Goal: Task Accomplishment & Management: Use online tool/utility

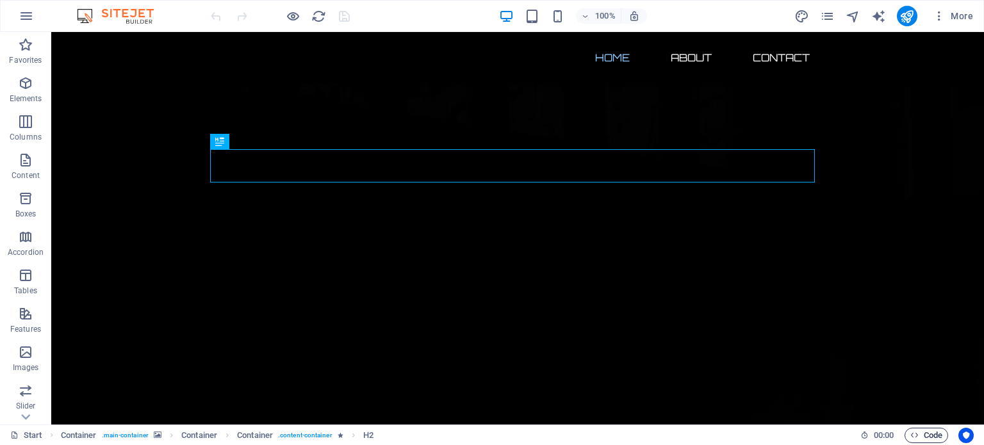
click at [926, 437] on span "Code" at bounding box center [927, 435] width 32 height 15
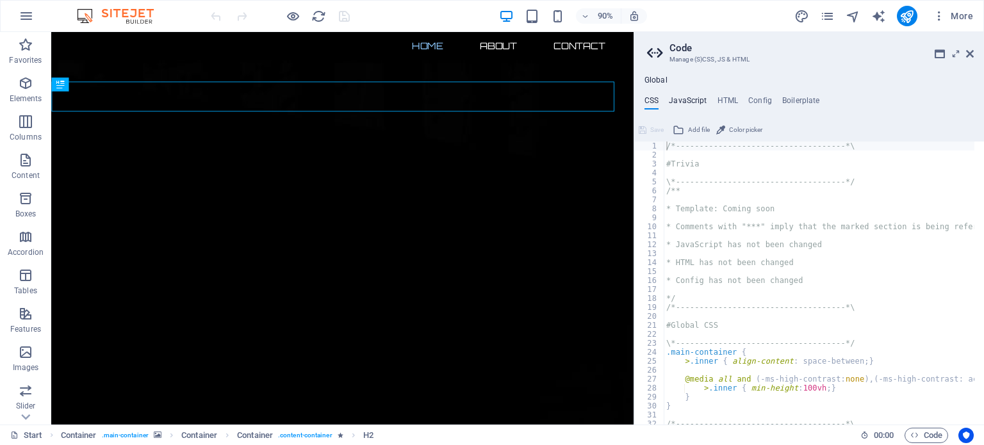
click at [688, 101] on h4 "JavaScript" at bounding box center [688, 103] width 38 height 14
type textarea "/* JS for preset "Horizontal form" */"
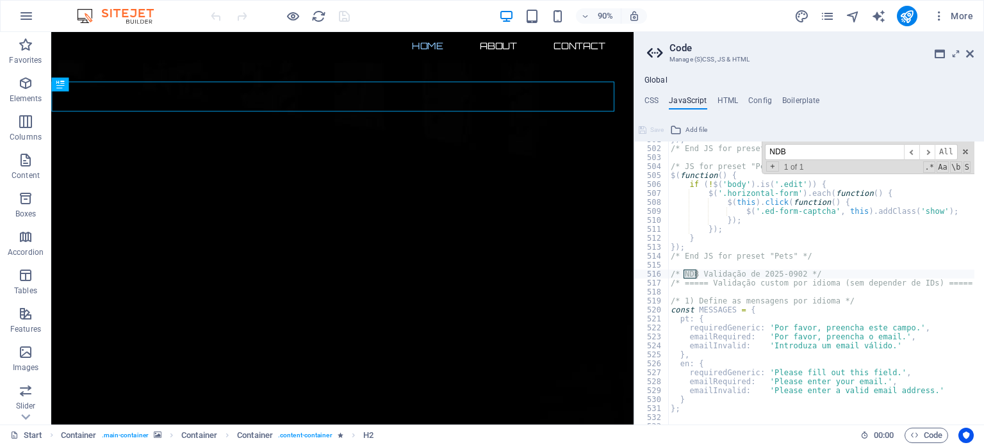
scroll to position [4492, 0]
type input "NDB"
click at [754, 324] on div "}) ; /* End JS for preset "Language V2" */ /* JS for preset "Pets" */ $ ( funct…" at bounding box center [971, 281] width 606 height 292
type textarea "pt: { requiredGeneric: 'Por favor, preencha este campo.',"
click at [672, 288] on div "}) ; /* End JS for preset "Language V2" */ /* JS for preset "Pets" */ $ ( funct…" at bounding box center [971, 281] width 606 height 292
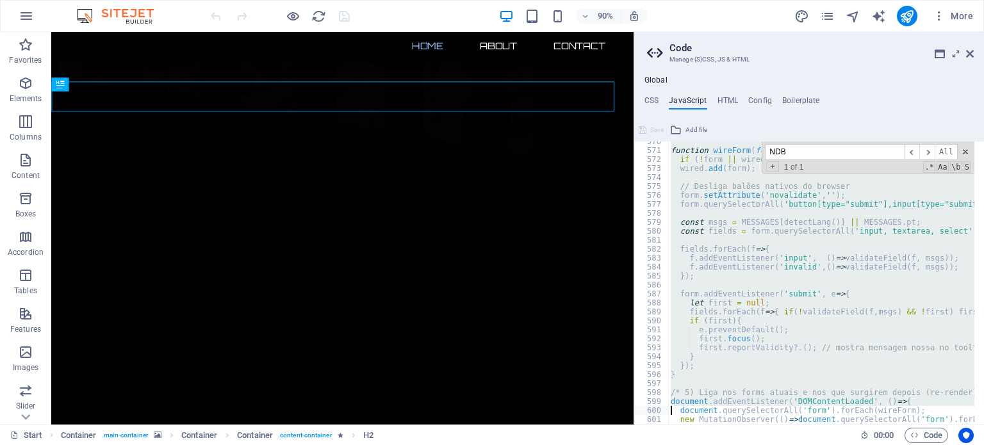
scroll to position [5154, 0]
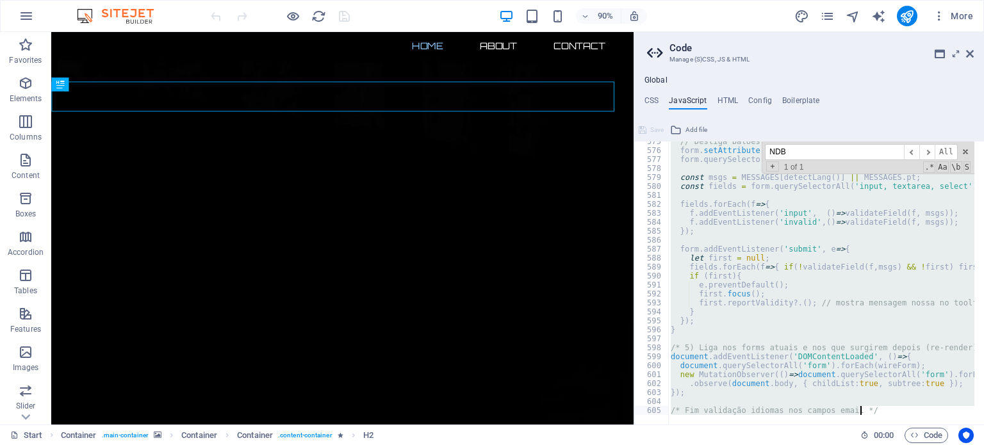
paste textarea "});"
type textarea "});"
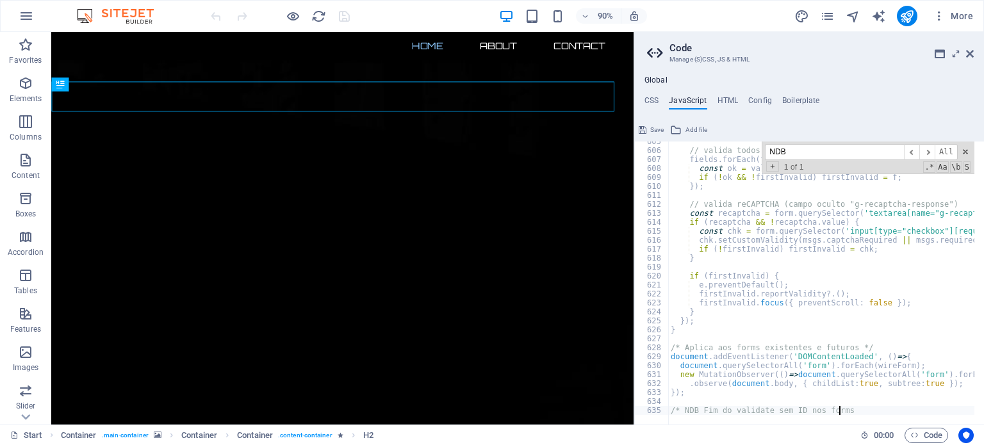
scroll to position [0, 13]
type textarea "/* NDB Fim do validate sem ID nos forms */"
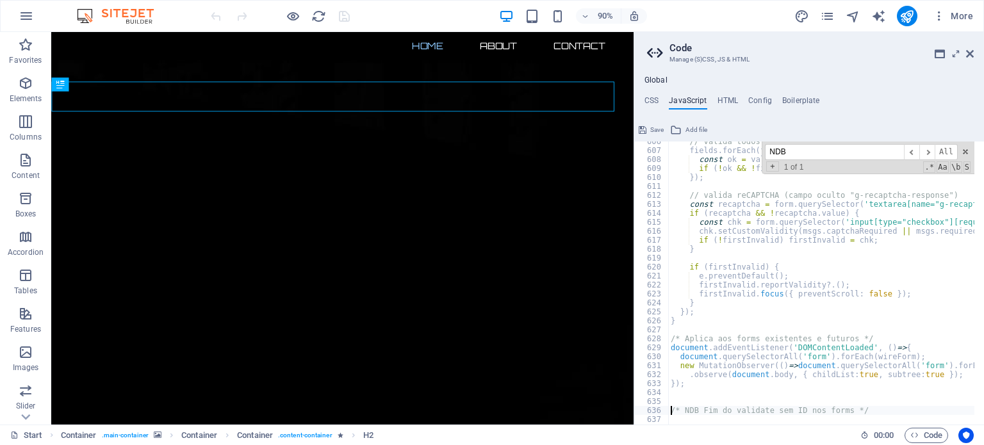
scroll to position [0, 0]
type textarea "/* NDB Fim do validate sem ID nos forms */"
click at [656, 131] on span "Save" at bounding box center [656, 129] width 13 height 15
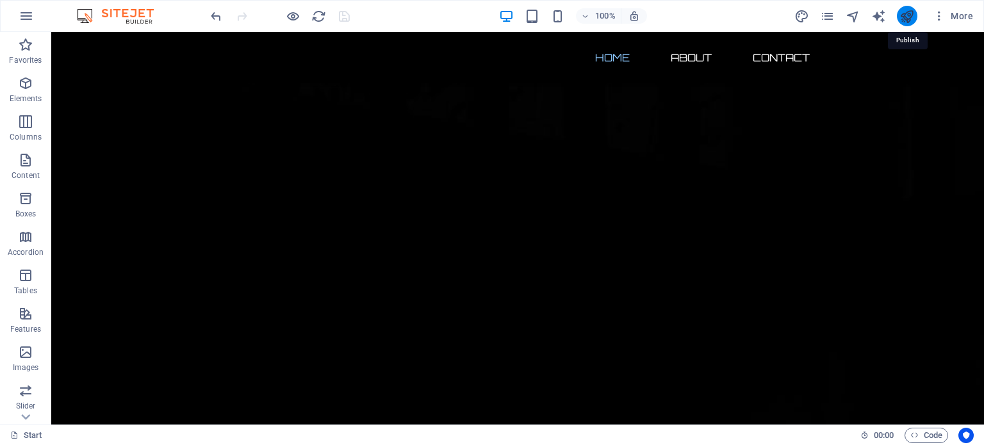
click at [913, 17] on icon "publish" at bounding box center [907, 16] width 15 height 15
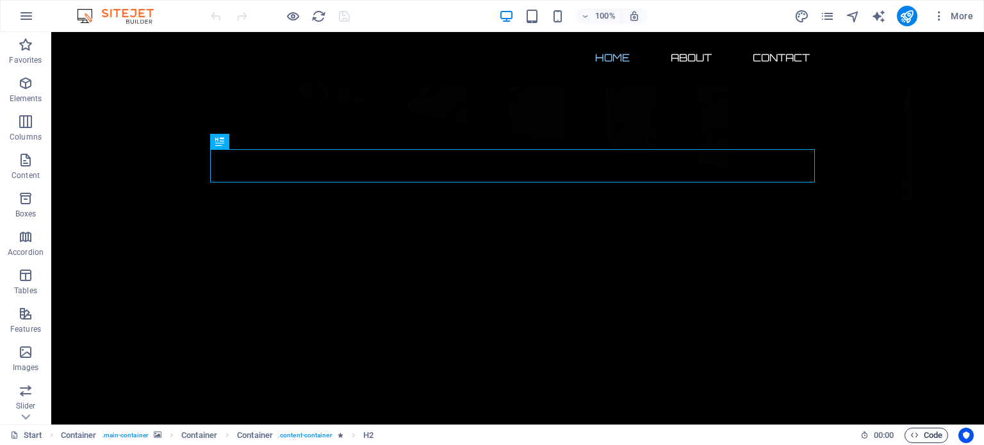
click at [928, 437] on span "Code" at bounding box center [927, 435] width 32 height 15
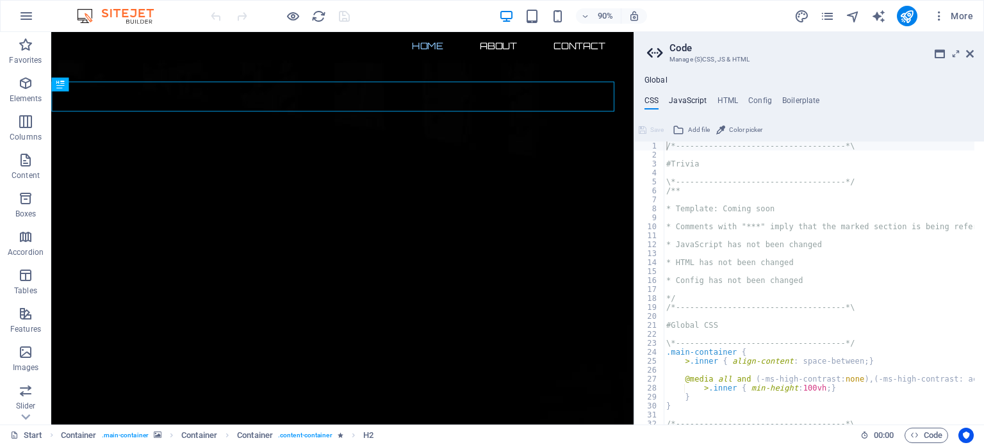
click at [687, 102] on h4 "JavaScript" at bounding box center [688, 103] width 38 height 14
type textarea "/* JS for preset "Horizontal form" */"
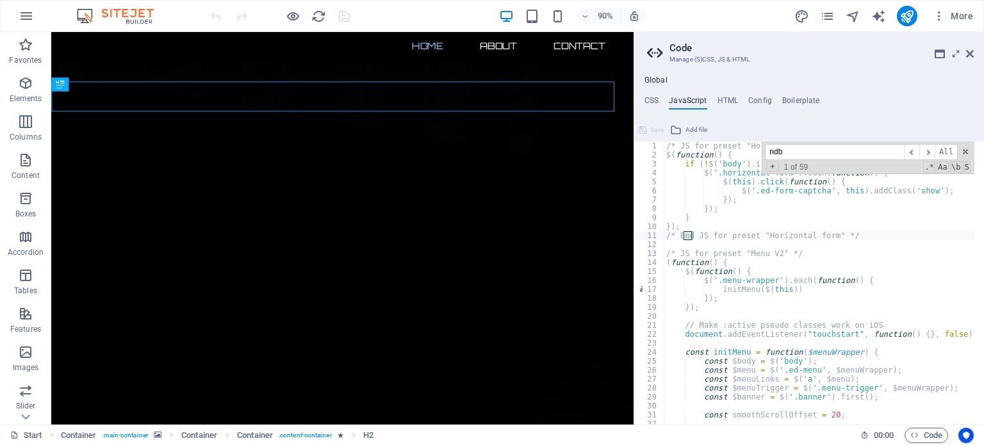
scroll to position [4492, 0]
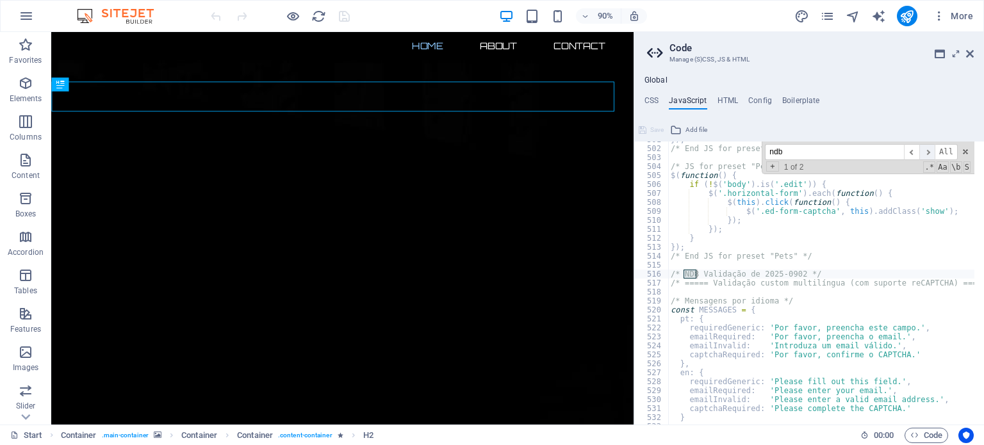
type input "ndb"
drag, startPoint x: 930, startPoint y: 151, endPoint x: 918, endPoint y: 154, distance: 13.4
click at [918, 154] on div "ndb ​ ​ All" at bounding box center [861, 152] width 193 height 16
click at [764, 295] on div "}) ; /* End JS for preset "Language V2" */ /* JS for preset "Pets" */ $ ( funct…" at bounding box center [971, 281] width 606 height 292
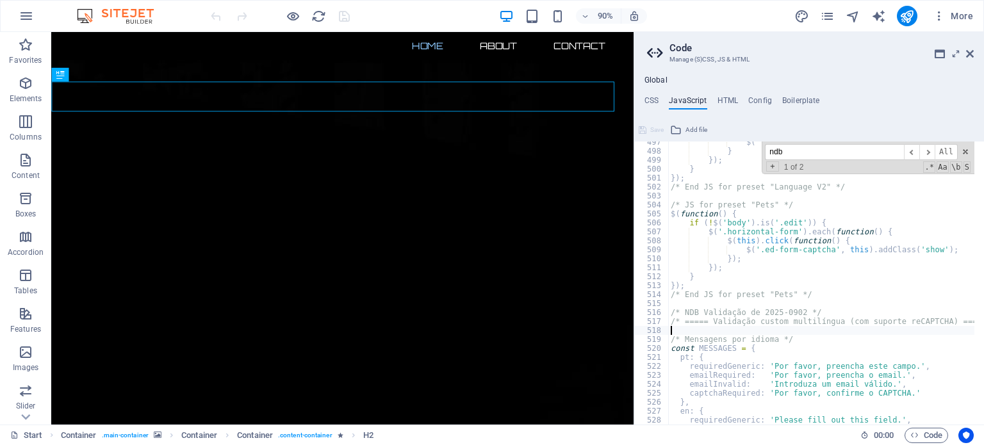
scroll to position [4453, 0]
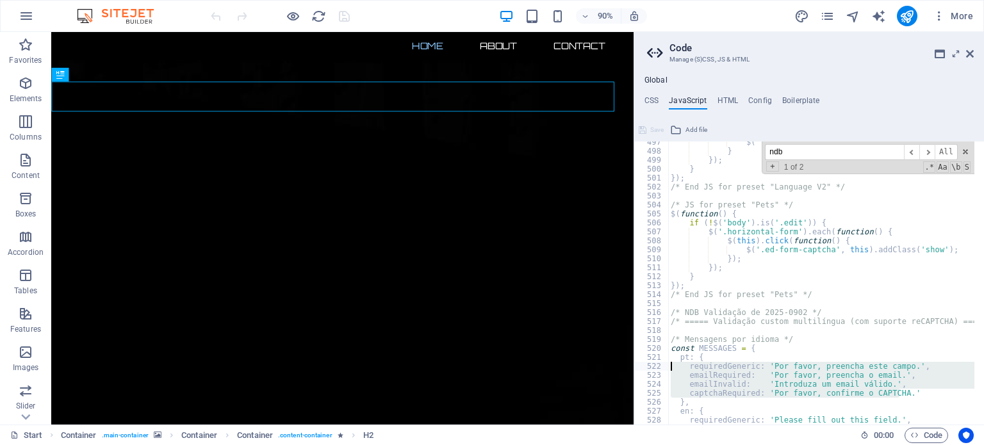
drag, startPoint x: 902, startPoint y: 392, endPoint x: 668, endPoint y: 368, distance: 234.4
click at [668, 368] on div "497 498 499 500 501 502 503 504 505 506 507 508 509 510 511 512 513 514 515 516…" at bounding box center [809, 283] width 350 height 283
paste textarea "captchaRequired: 'Por favor, confirme o CAPTCHA.'"
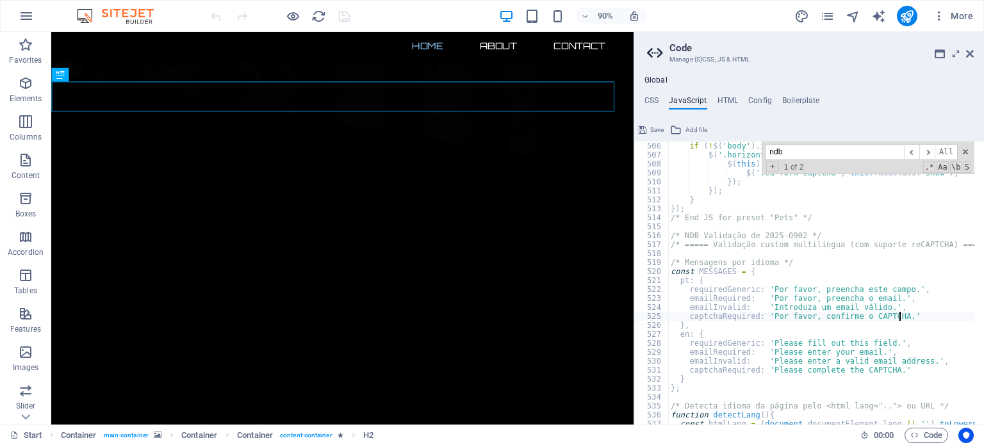
scroll to position [4530, 0]
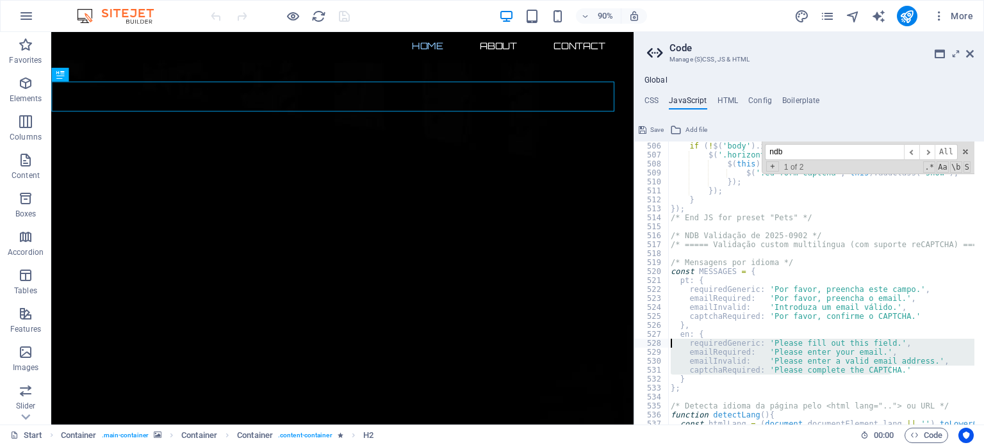
drag, startPoint x: 894, startPoint y: 369, endPoint x: 669, endPoint y: 345, distance: 226.2
click at [669, 345] on div "if ( ! $ ( 'body' ) . is ( '.edit' )) { $ ( '.horizontal-form' ) . each ( funct…" at bounding box center [971, 288] width 606 height 292
paste textarea "captchaRequired: 'Please complete the CAPTCHA.'"
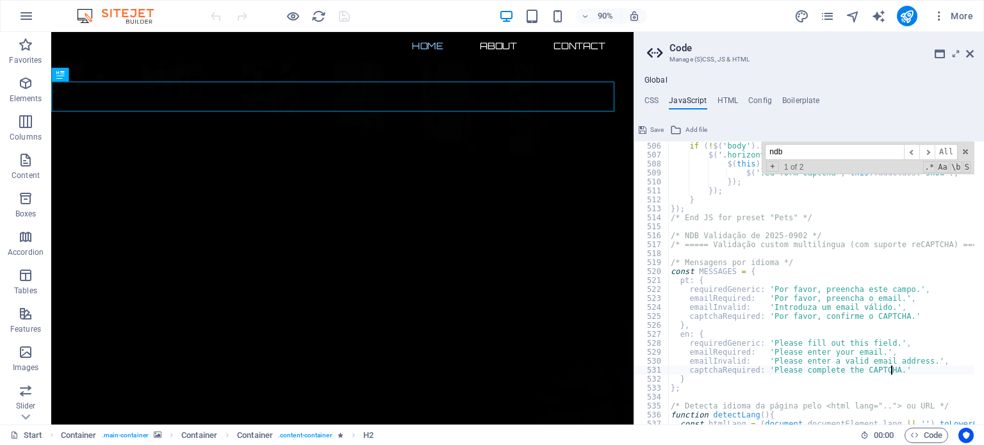
click at [766, 289] on div "if ( ! $ ( 'body' ) . is ( '.edit' )) { $ ( '.horizontal-form' ) . each ( funct…" at bounding box center [971, 288] width 606 height 292
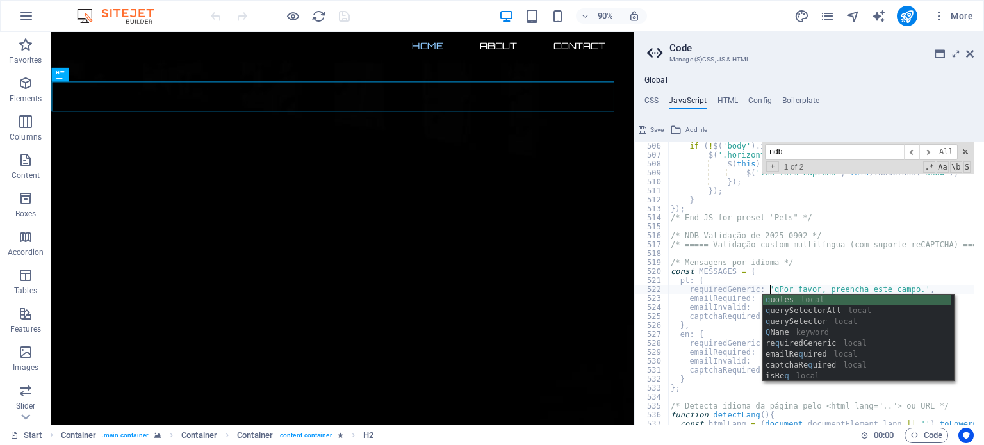
scroll to position [0, 8]
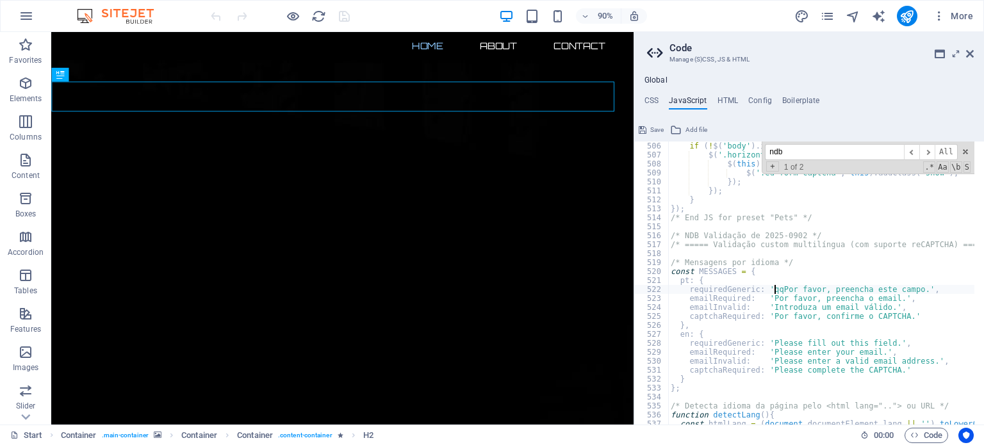
click at [768, 299] on div "if ( ! $ ( 'body' ) . is ( '.edit' )) { $ ( '.horizontal-form' ) . each ( funct…" at bounding box center [971, 288] width 606 height 292
drag, startPoint x: 766, startPoint y: 345, endPoint x: 774, endPoint y: 342, distance: 8.6
click at [766, 345] on div "if ( ! $ ( 'body' ) . is ( '.edit' )) { $ ( '.horizontal-form' ) . each ( funct…" at bounding box center [971, 288] width 606 height 292
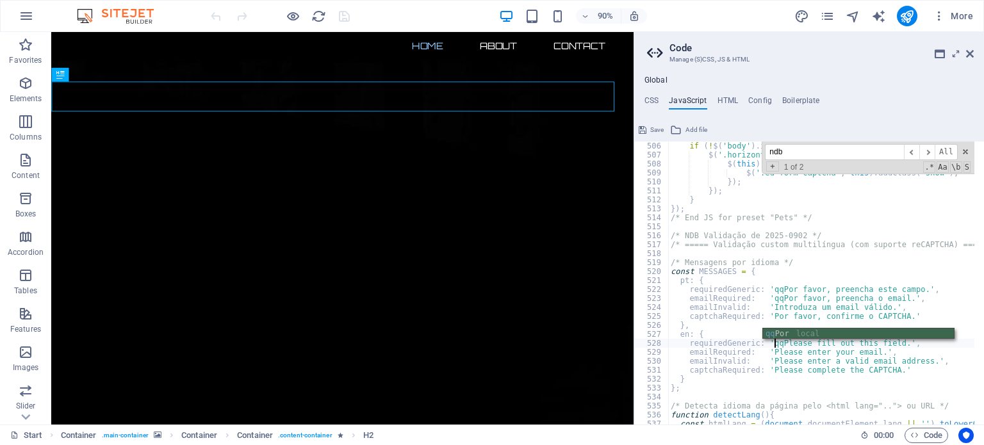
click at [766, 354] on div "if ( ! $ ( 'body' ) . is ( '.edit' )) { $ ( '.horizontal-form' ) . each ( funct…" at bounding box center [971, 288] width 606 height 292
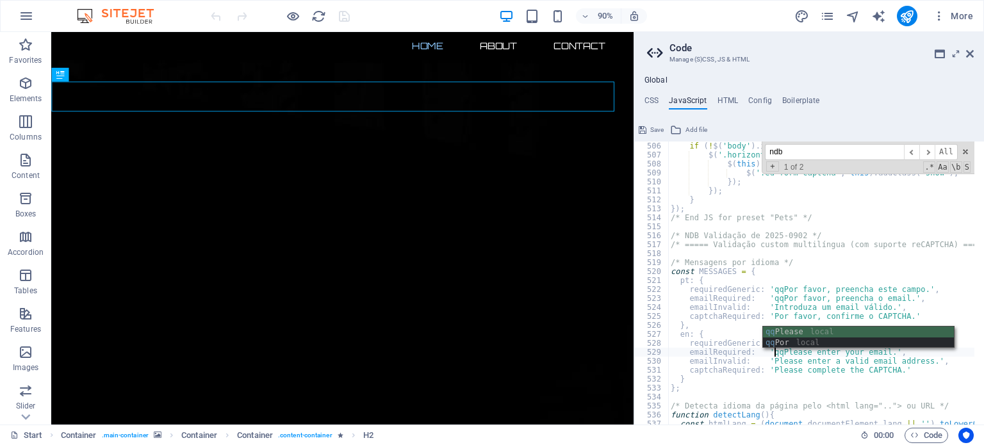
click at [766, 363] on div "if ( ! $ ( 'body' ) . is ( '.edit' )) { $ ( '.horizontal-form' ) . each ( funct…" at bounding box center [971, 288] width 606 height 292
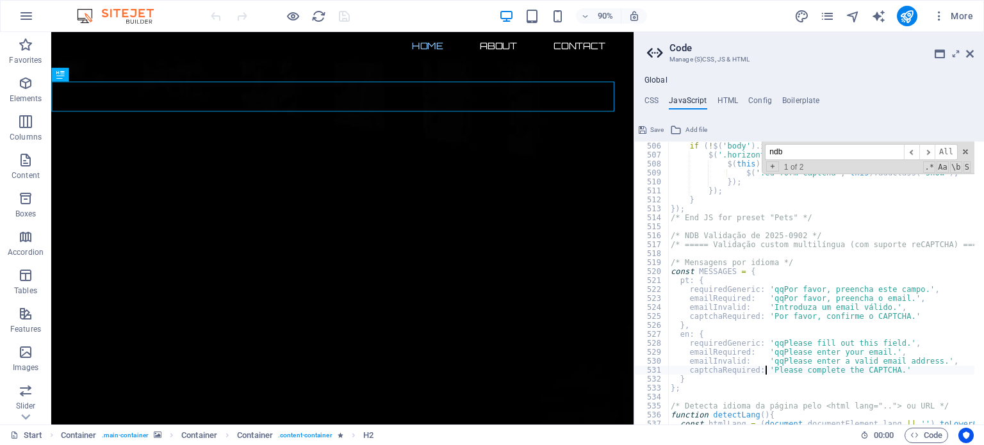
click at [766, 370] on div "if ( ! $ ( 'body' ) . is ( '.edit' )) { $ ( '.horizontal-form' ) . each ( funct…" at bounding box center [971, 288] width 606 height 292
click at [766, 307] on div "if ( ! $ ( 'body' ) . is ( '.edit' )) { $ ( '.horizontal-form' ) . each ( funct…" at bounding box center [971, 288] width 606 height 292
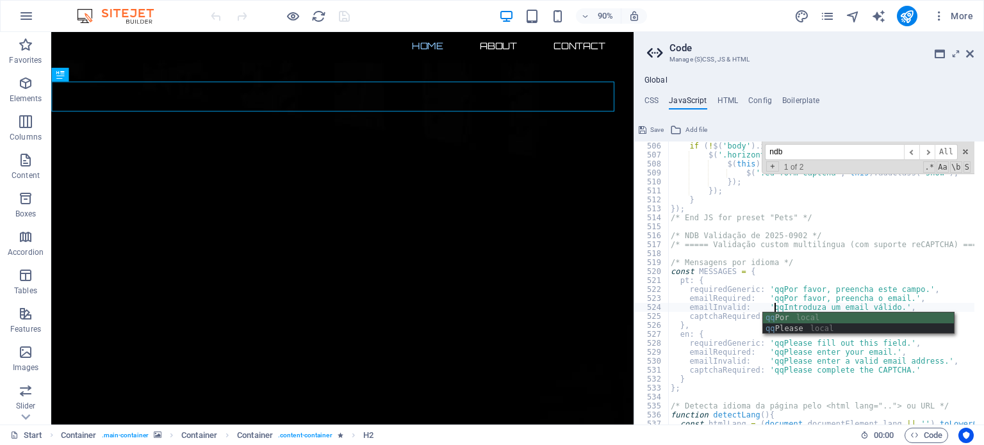
click at [723, 309] on div "if ( ! $ ( 'body' ) . is ( '.edit' )) { $ ( '.horizontal-form' ) . each ( funct…" at bounding box center [971, 288] width 606 height 292
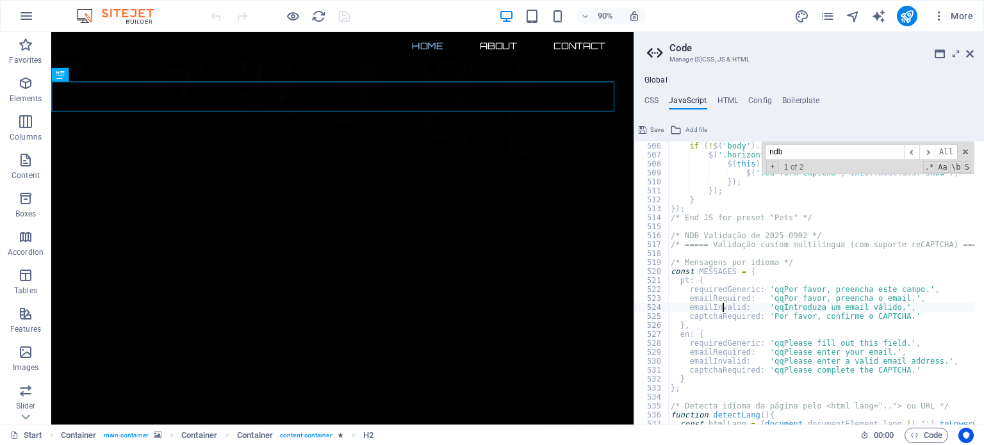
click at [768, 318] on div "if ( ! $ ( 'body' ) . is ( '.edit' )) { $ ( '.horizontal-form' ) . each ( funct…" at bounding box center [971, 288] width 606 height 292
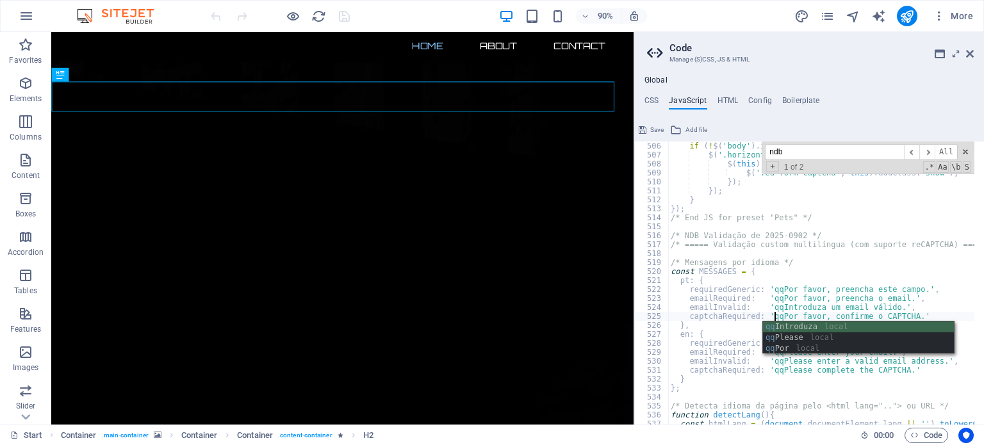
type textarea "captchaRequired: 'qqPor favor, confirme o CAPTCHA.'"
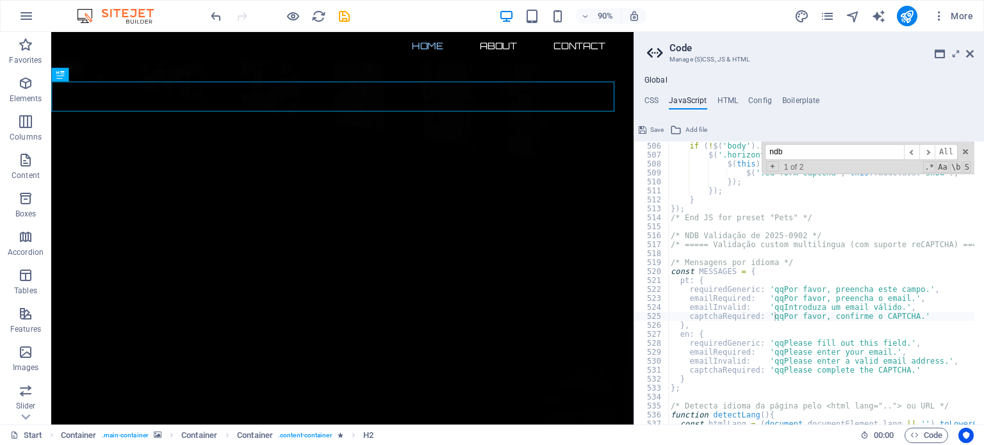
drag, startPoint x: 654, startPoint y: 130, endPoint x: 603, endPoint y: 97, distance: 60.8
click at [654, 129] on span "Save" at bounding box center [656, 129] width 13 height 15
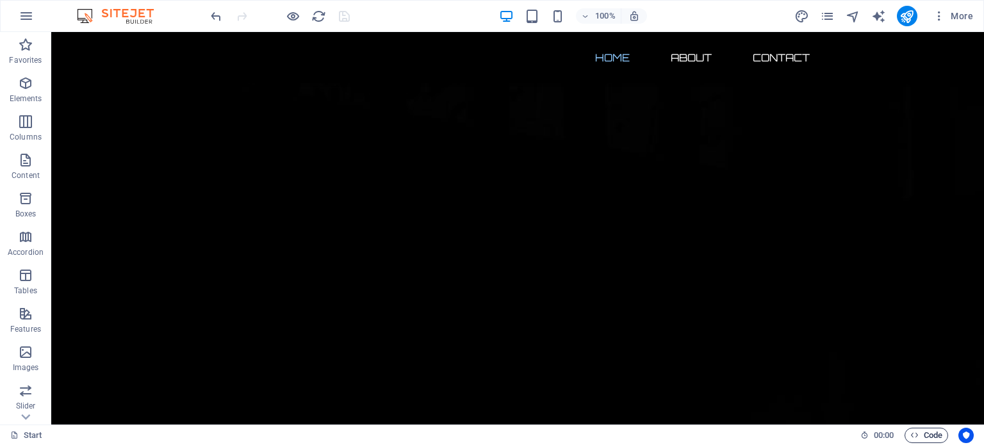
click at [926, 437] on span "Code" at bounding box center [927, 435] width 32 height 15
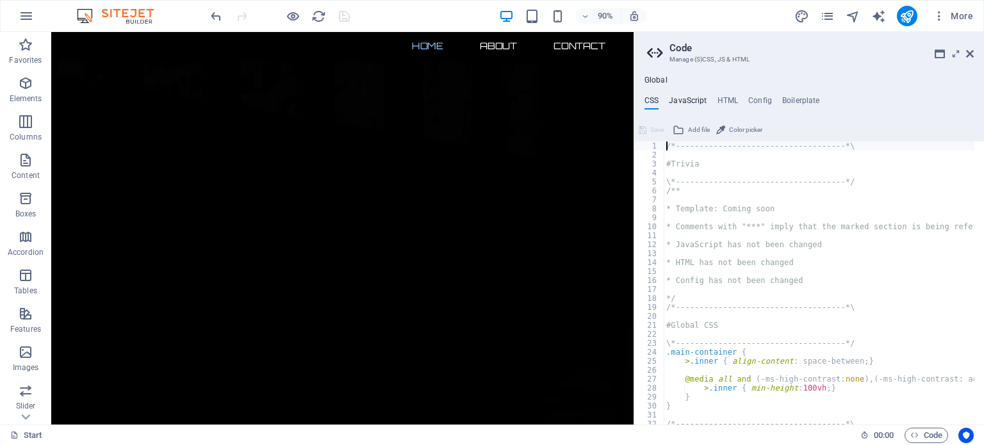
click at [682, 103] on h4 "JavaScript" at bounding box center [688, 103] width 38 height 14
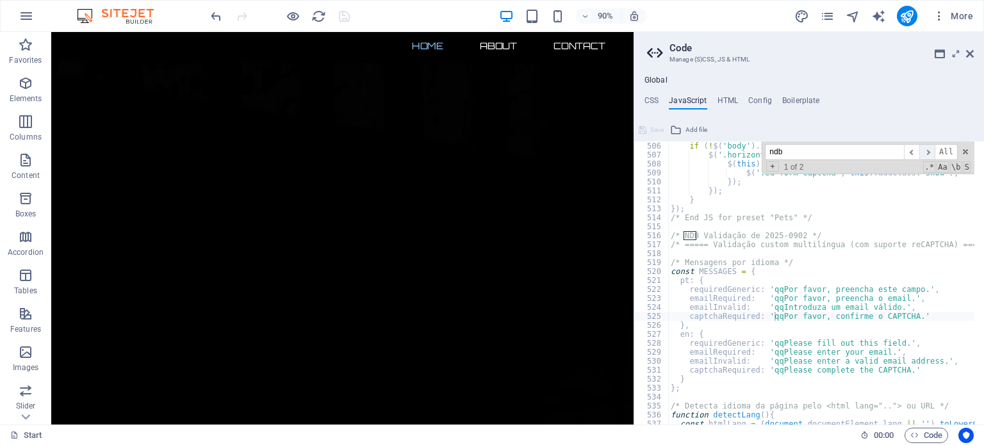
click at [930, 152] on span "​" at bounding box center [927, 152] width 15 height 16
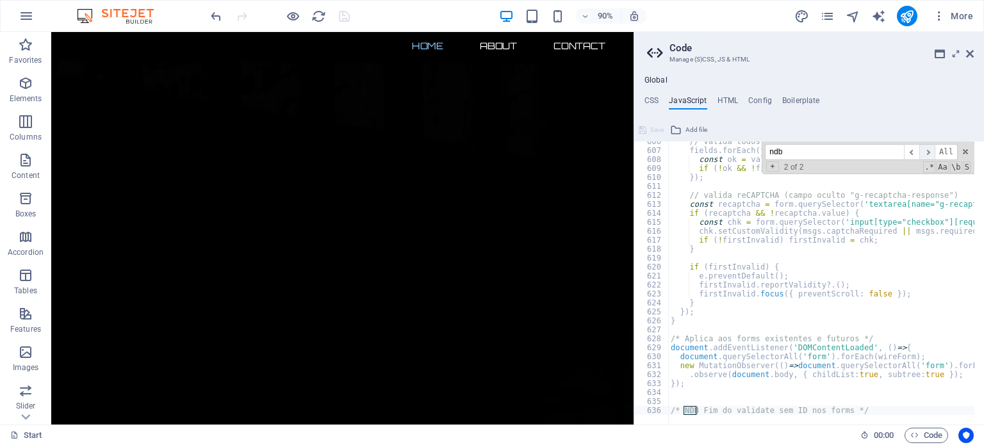
scroll to position [5431, 0]
click at [915, 154] on span "​" at bounding box center [911, 152] width 15 height 16
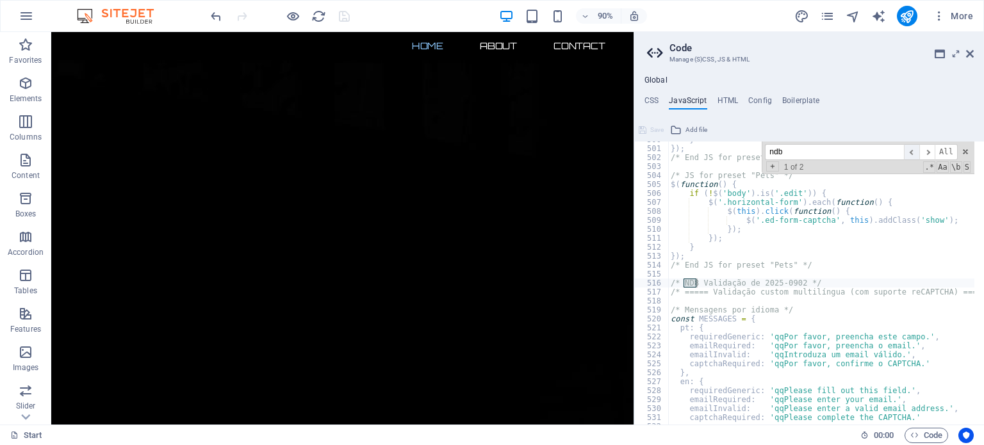
scroll to position [4483, 0]
drag, startPoint x: 799, startPoint y: 150, endPoint x: 771, endPoint y: 150, distance: 27.6
click at [771, 150] on input "ndb" at bounding box center [834, 152] width 139 height 16
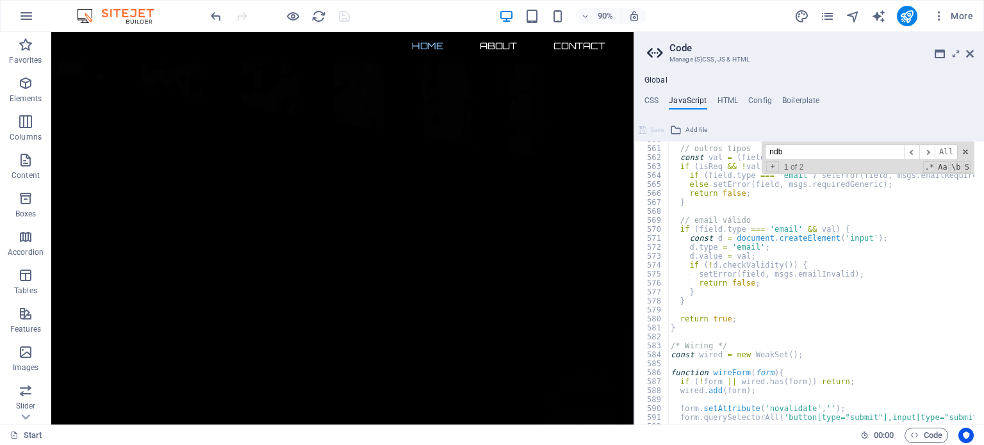
scroll to position [5060, 0]
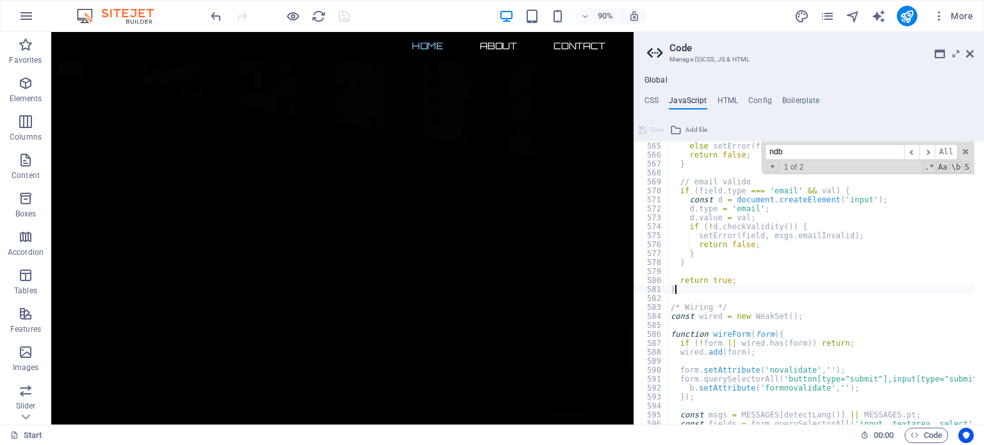
click at [677, 289] on div "else setError ( field , msgs . requiredGeneric ) ; return false ; } // email vá…" at bounding box center [971, 288] width 606 height 292
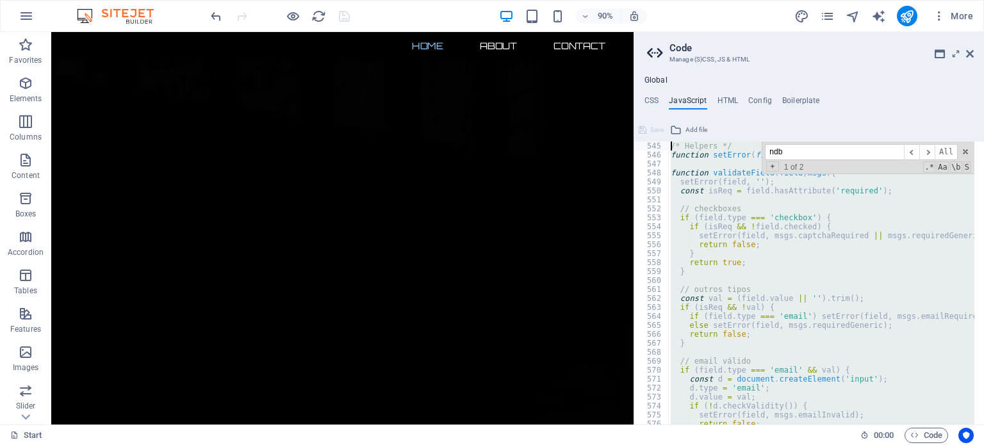
scroll to position [4880, 0]
type textarea "/* Helpers */"
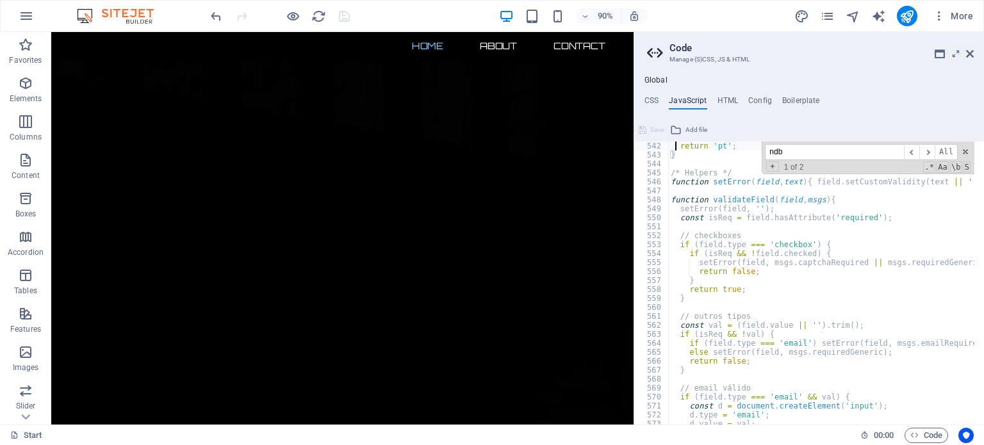
scroll to position [4853, 0]
type textarea "}"
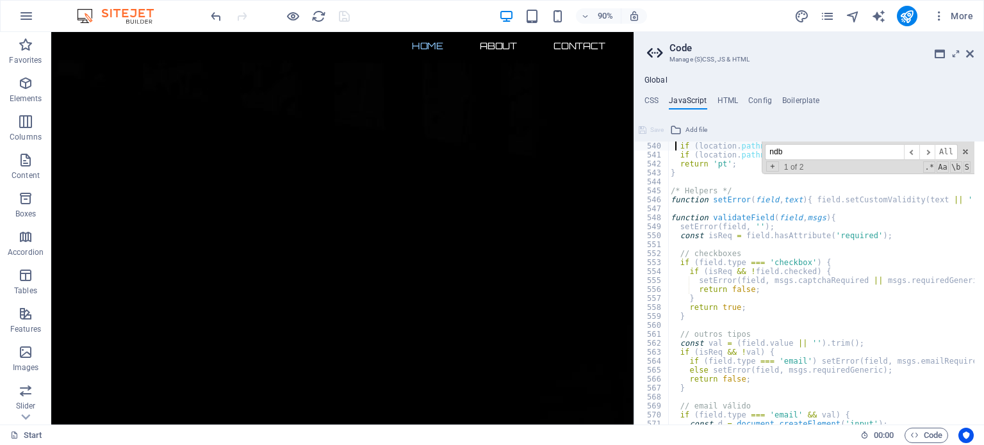
scroll to position [4826, 0]
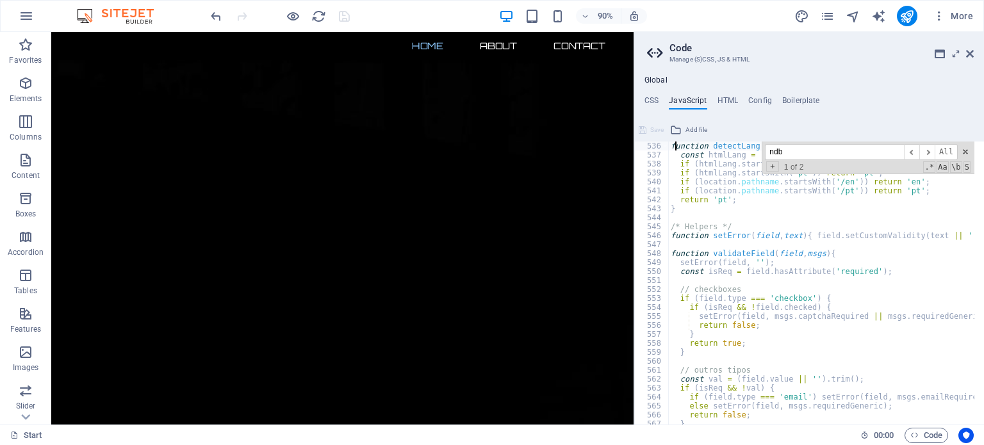
type textarea "/* Detecta idioma da página pelo <html lang=".."> ou URL */"
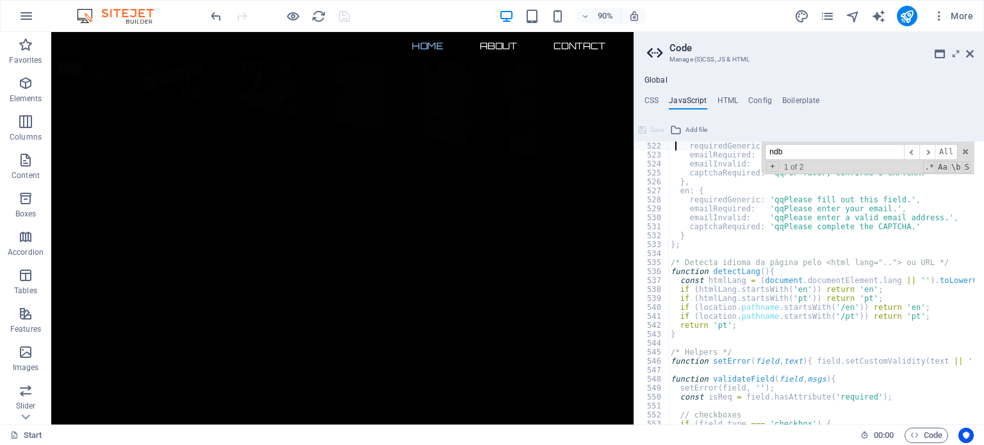
scroll to position [4665, 0]
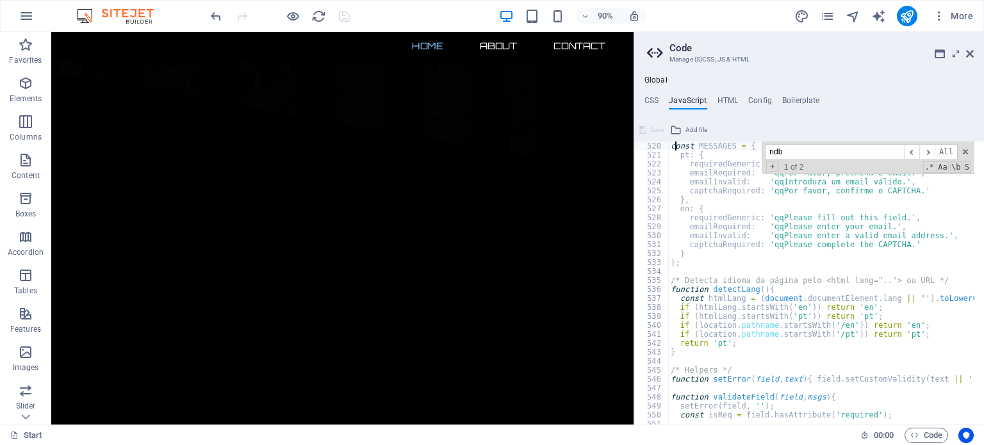
type textarea "/* Mensagens por idioma */"
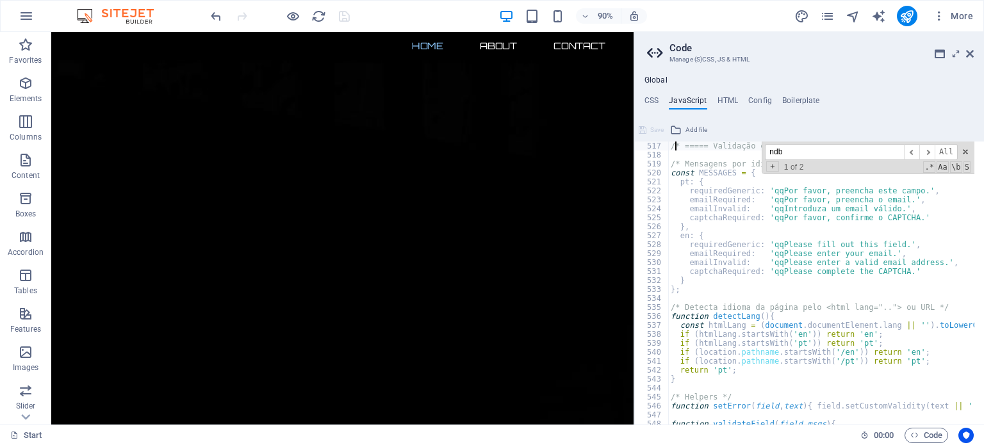
type textarea "/* NDB Validação de 2025-0902 */"
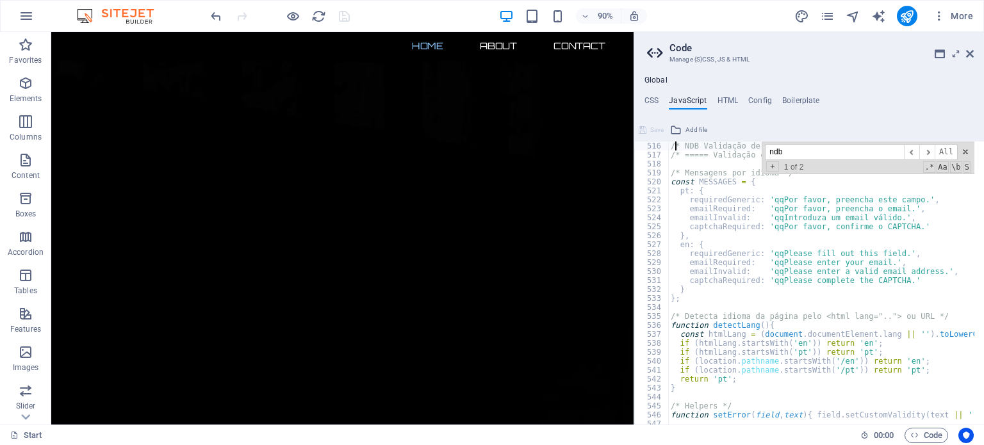
scroll to position [4611, 0]
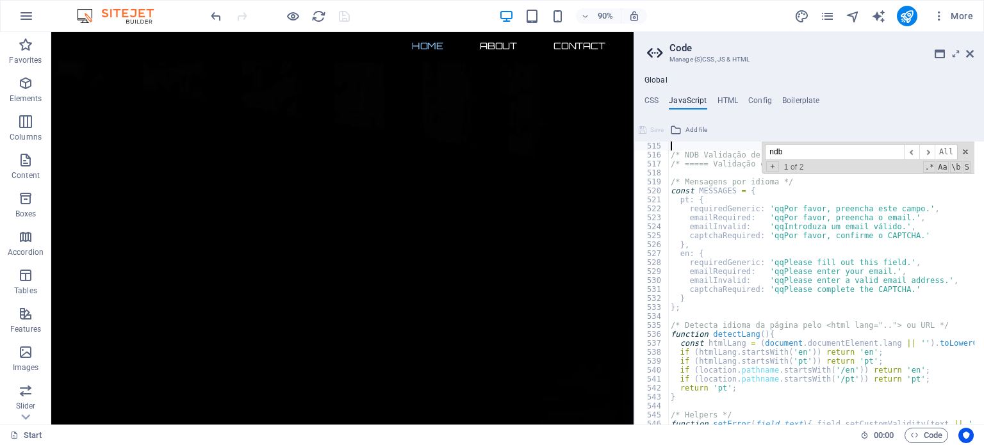
click at [795, 153] on input "ndb" at bounding box center [834, 152] width 139 height 16
drag, startPoint x: 796, startPoint y: 151, endPoint x: 761, endPoint y: 149, distance: 35.3
click at [761, 149] on div "/* NDB Validação de 2025-0902 */ /* ===== Validação custom multilíngua (com sup…" at bounding box center [821, 283] width 306 height 283
paste input "validateField"
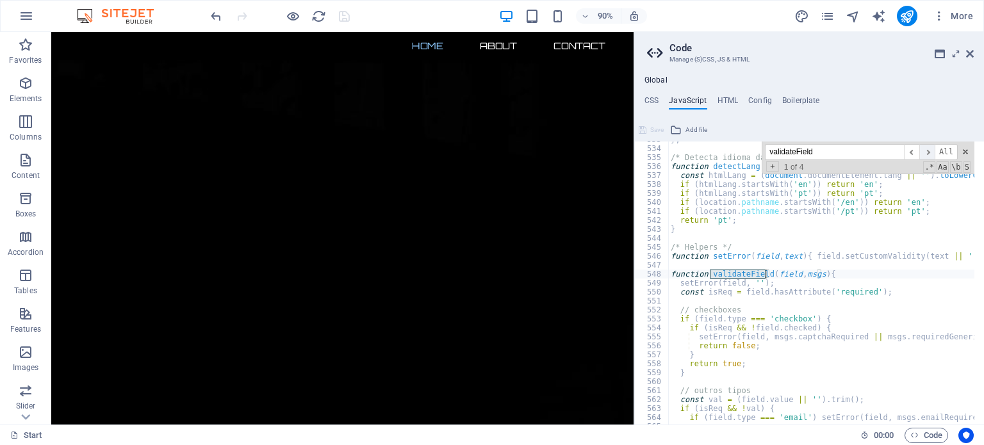
type input "validateField"
click at [928, 153] on span "​" at bounding box center [927, 152] width 15 height 16
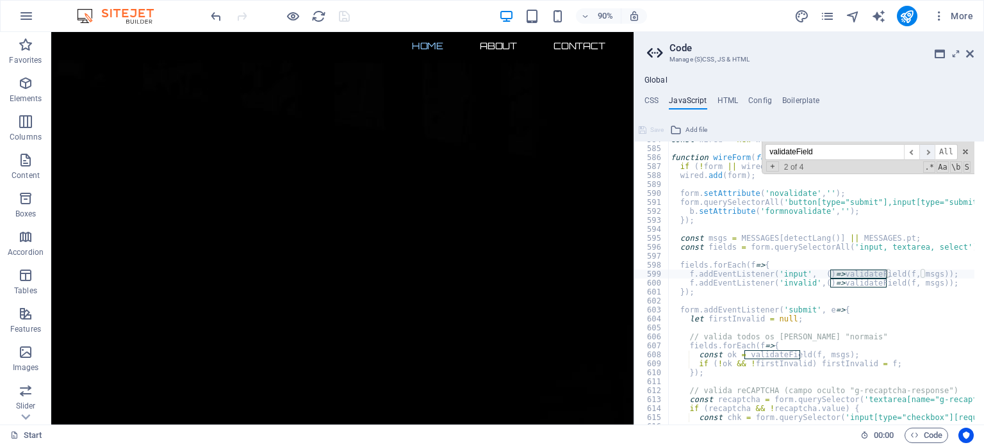
click at [928, 153] on span "​" at bounding box center [927, 152] width 15 height 16
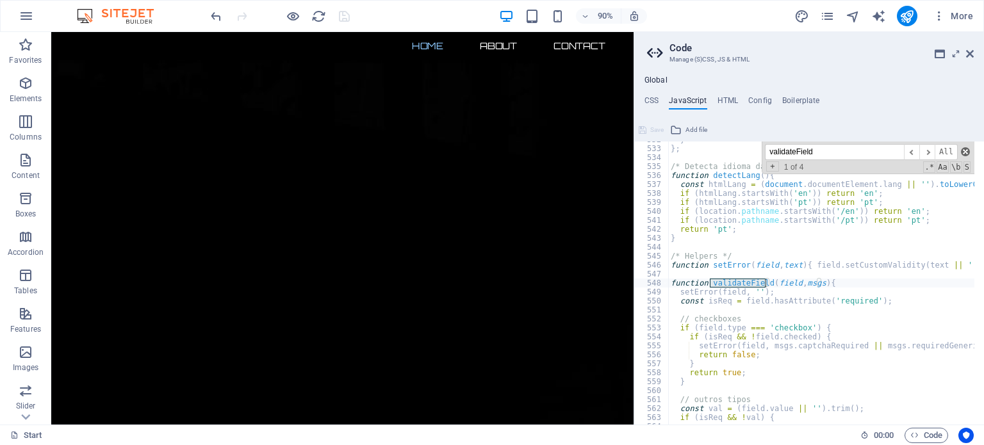
click at [969, 151] on span at bounding box center [965, 151] width 9 height 9
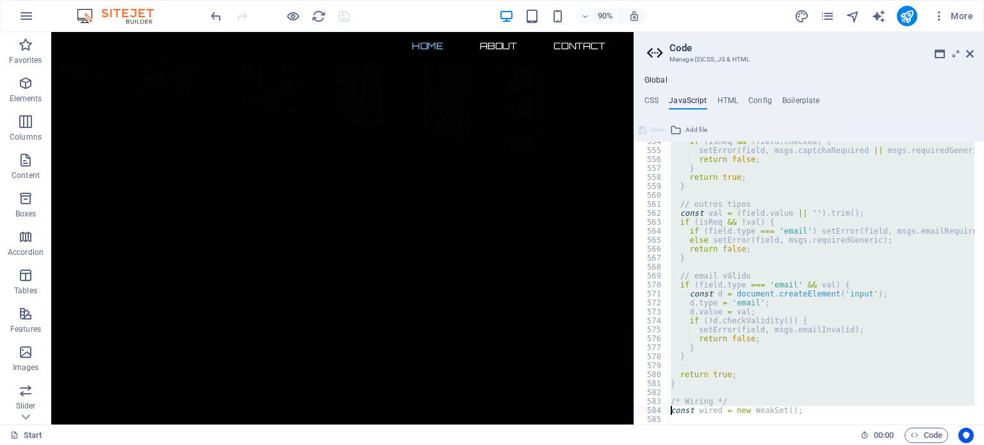
scroll to position [4965, 0]
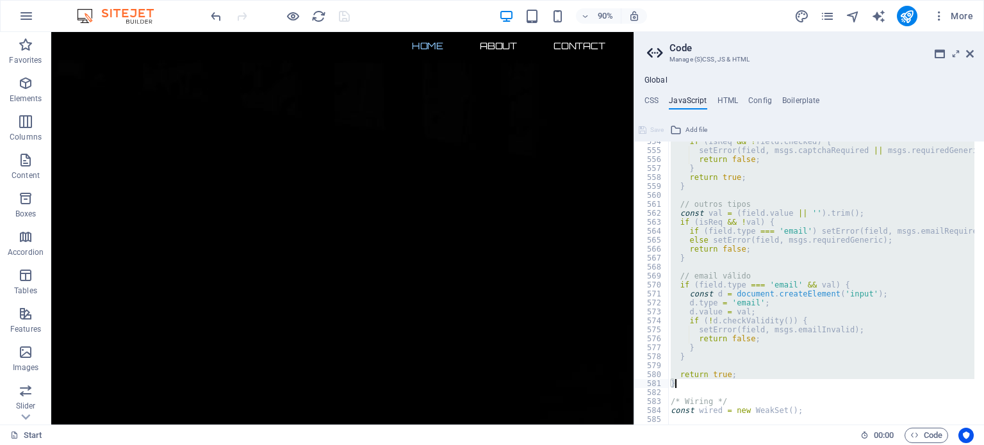
paste textarea
type textarea "}"
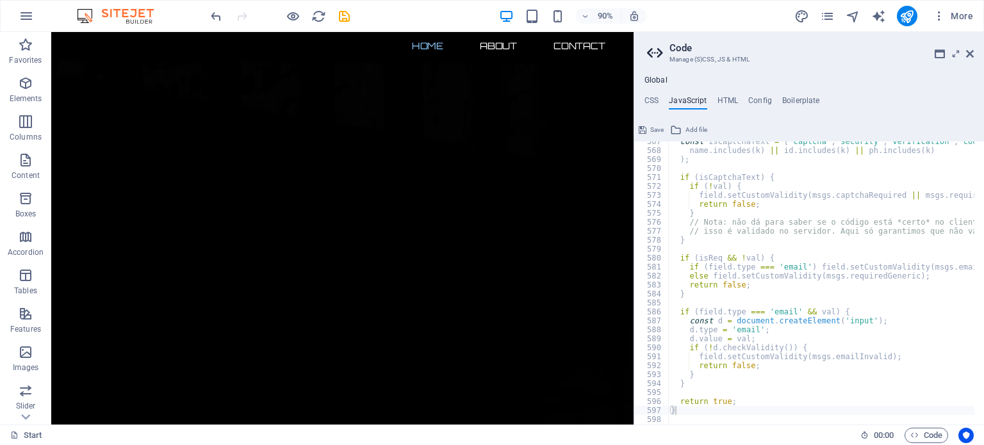
click at [654, 130] on span "Save" at bounding box center [656, 129] width 13 height 15
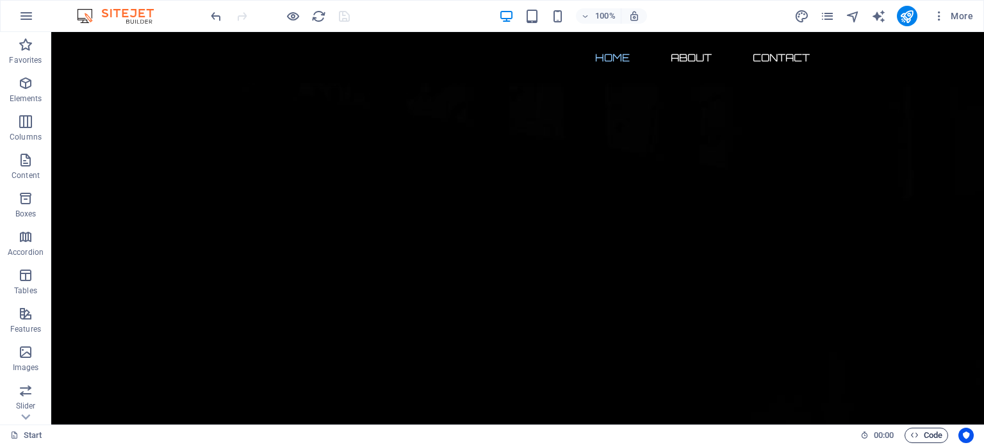
click at [930, 436] on span "Code" at bounding box center [927, 435] width 32 height 15
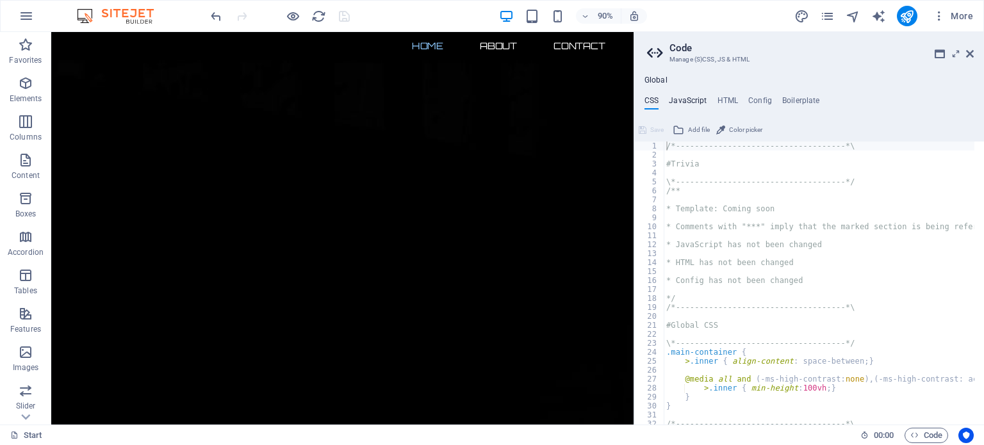
click at [686, 101] on h4 "JavaScript" at bounding box center [688, 103] width 38 height 14
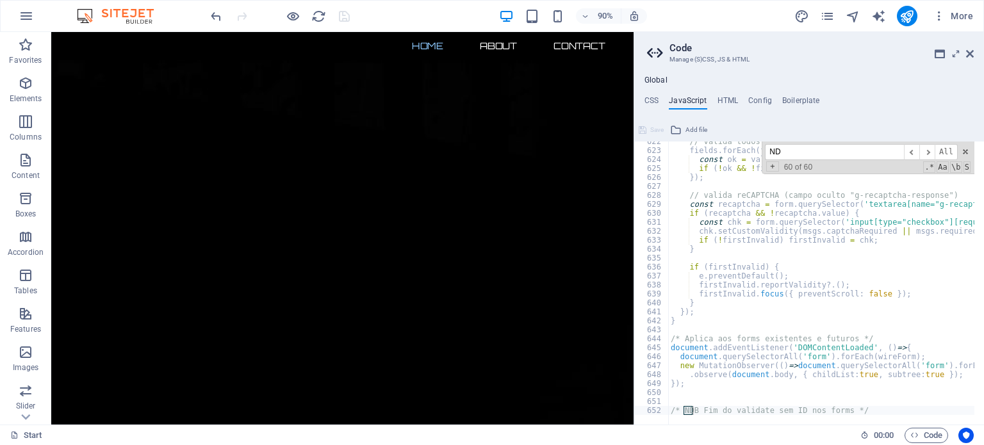
scroll to position [5575, 0]
drag, startPoint x: 768, startPoint y: 150, endPoint x: 826, endPoint y: 159, distance: 59.0
click at [826, 159] on input "NDB" at bounding box center [834, 152] width 139 height 16
paste input "addEventListener"
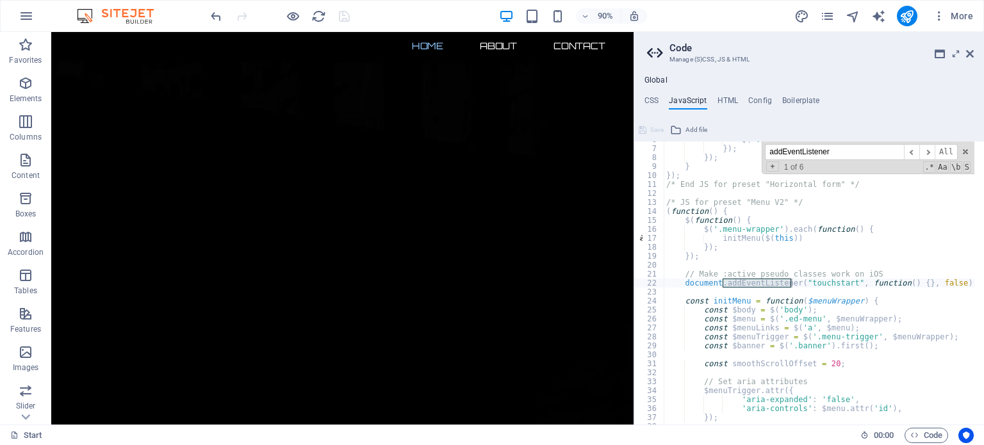
scroll to position [51, 0]
click at [932, 154] on span "​" at bounding box center [927, 152] width 15 height 16
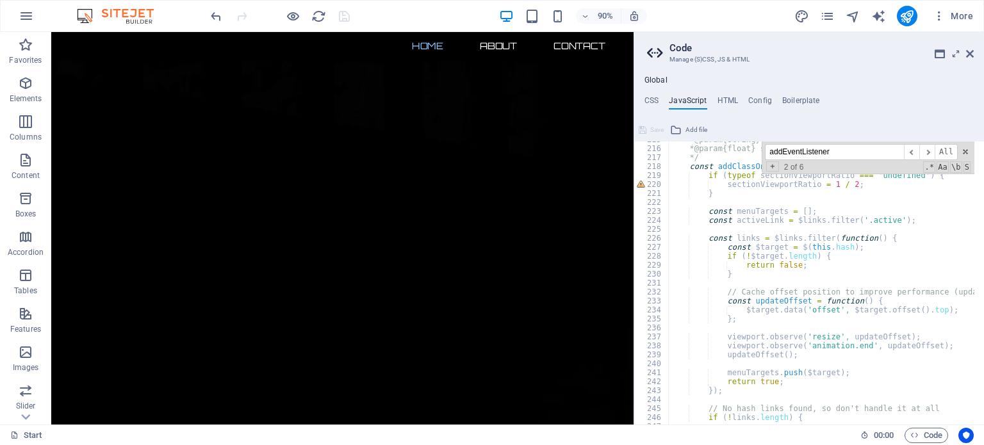
scroll to position [1849, 0]
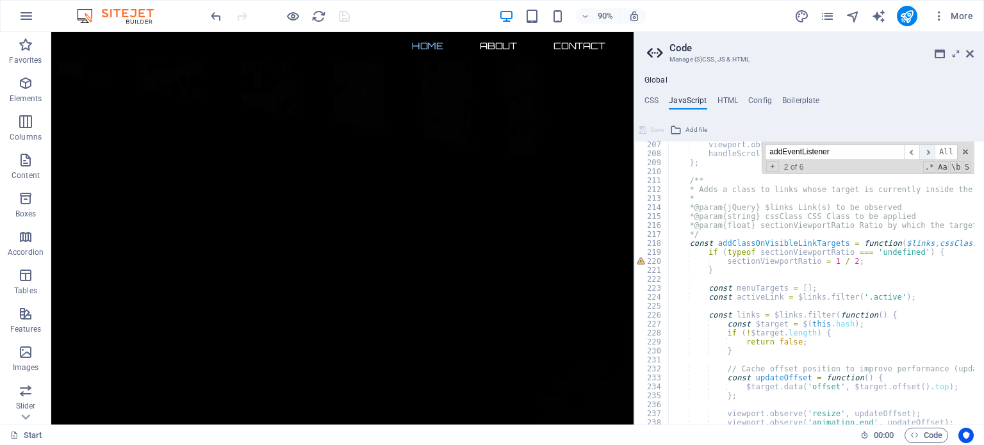
click at [930, 153] on span "​" at bounding box center [927, 152] width 15 height 16
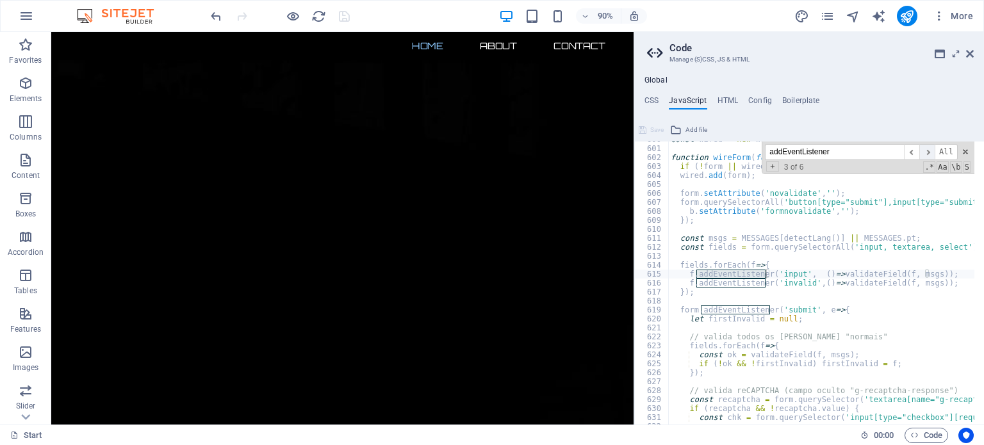
click at [930, 153] on span "​" at bounding box center [927, 152] width 15 height 16
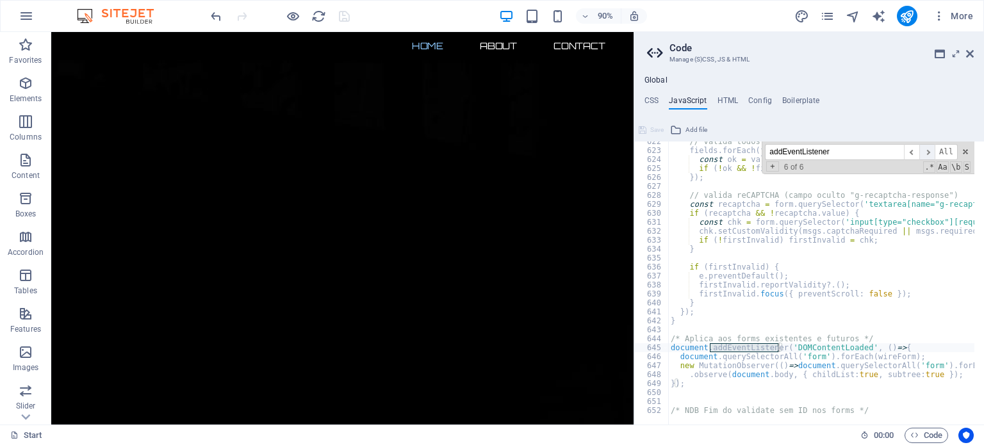
click at [930, 153] on span "​" at bounding box center [927, 152] width 15 height 16
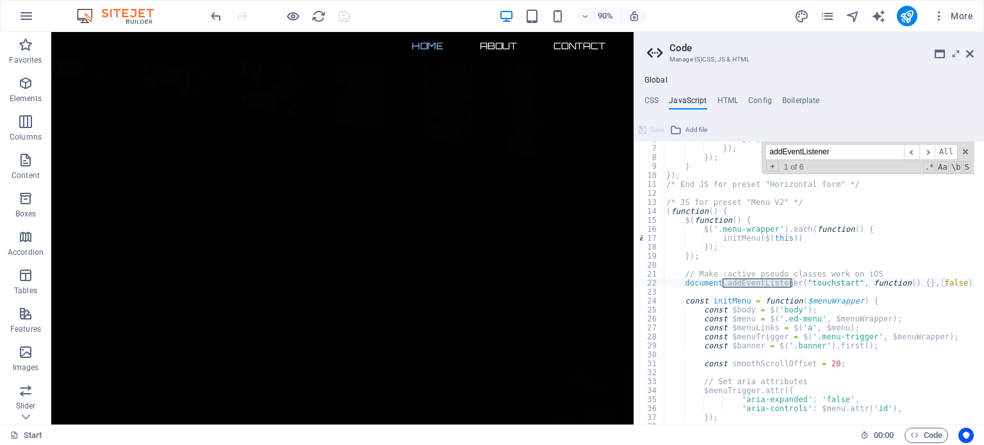
drag, startPoint x: 838, startPoint y: 151, endPoint x: 725, endPoint y: 151, distance: 112.8
click at [725, 151] on div "$ ( '.ed-form-captcha' , this ) . addClass ( 'show' ) ; }) ; }) ; } }) ; /* End…" at bounding box center [819, 283] width 311 height 283
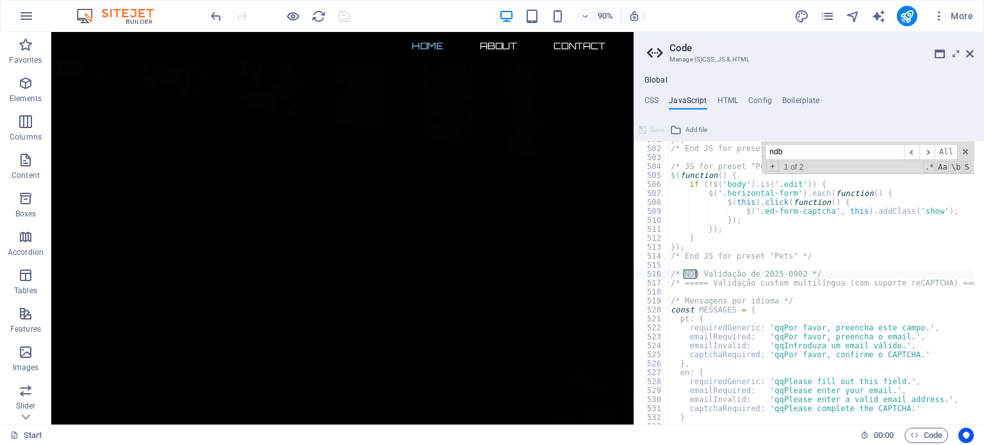
drag, startPoint x: 771, startPoint y: 149, endPoint x: 802, endPoint y: 153, distance: 31.0
click at [802, 153] on input "ndb" at bounding box center [834, 152] width 139 height 16
paste input "addEventListener"
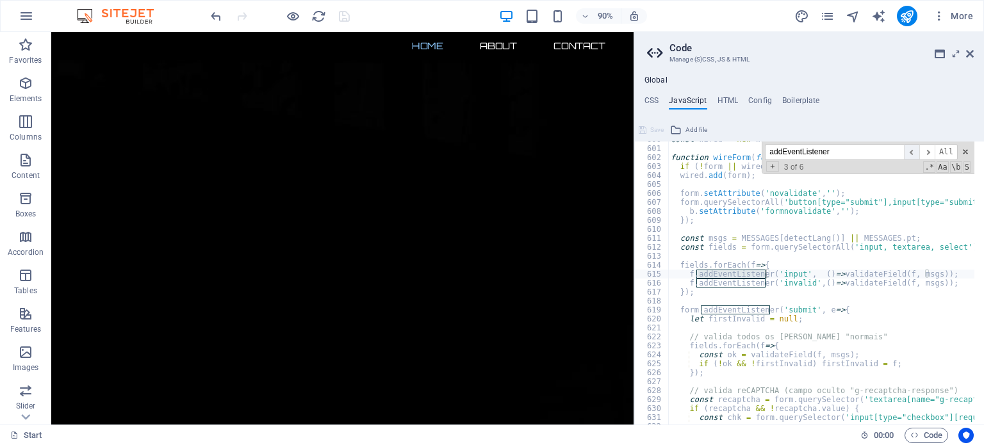
click at [912, 153] on span "​" at bounding box center [911, 152] width 15 height 16
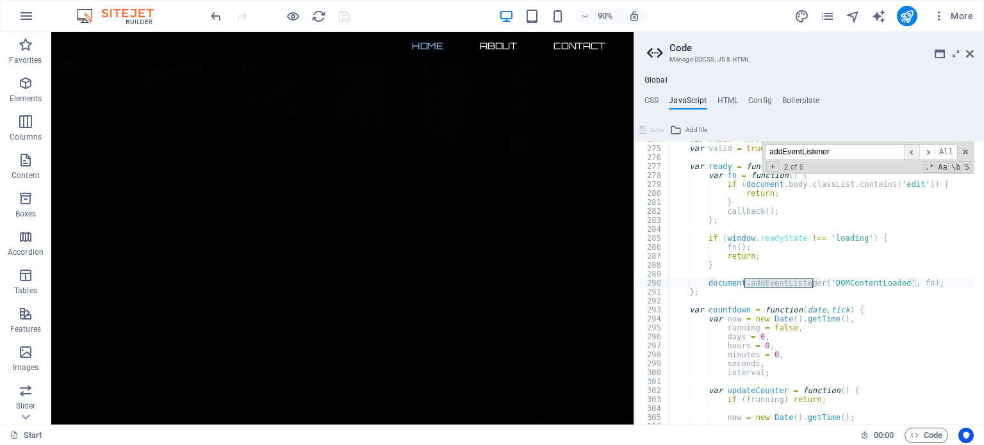
click at [912, 153] on span "​" at bounding box center [911, 152] width 15 height 16
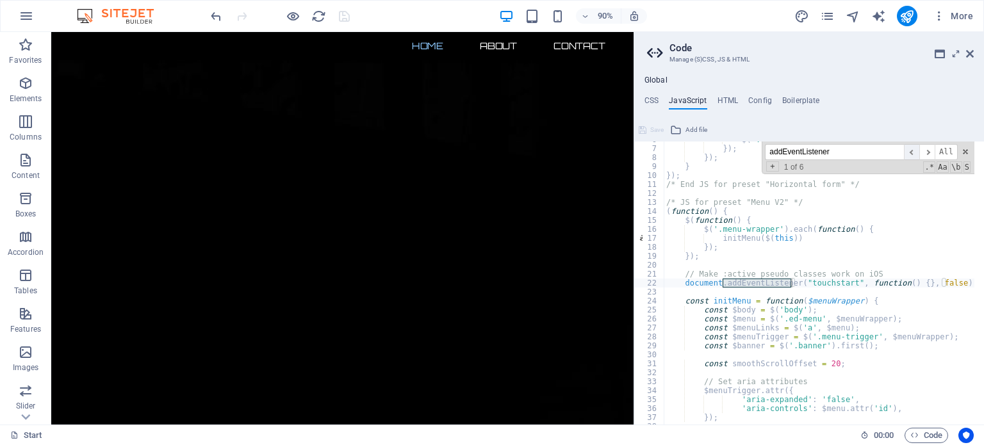
click at [912, 153] on span "​" at bounding box center [911, 152] width 15 height 16
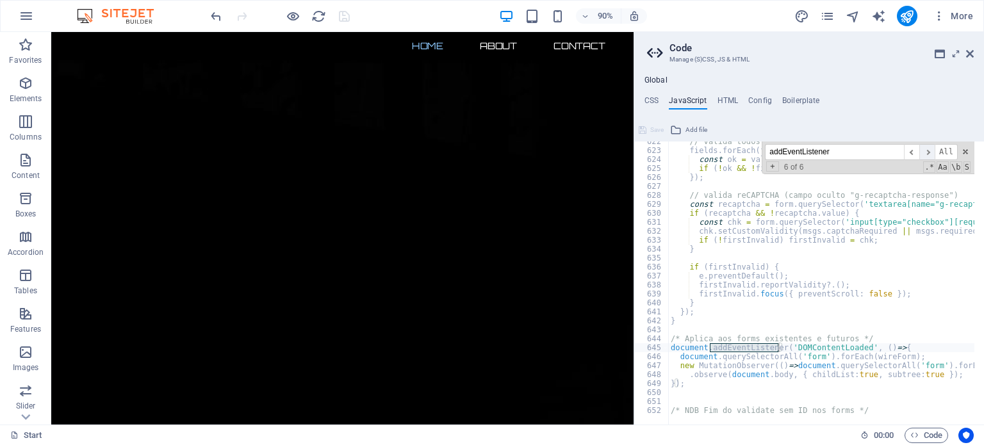
click at [931, 153] on span "​" at bounding box center [927, 152] width 15 height 16
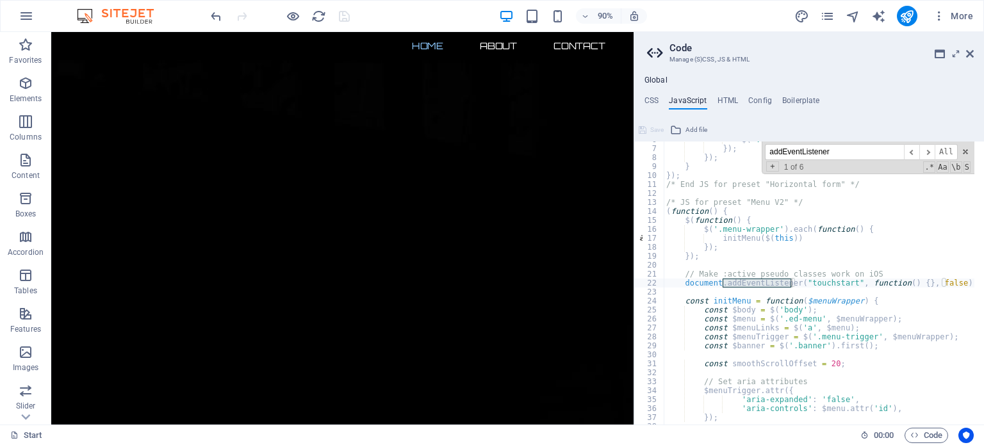
drag, startPoint x: 841, startPoint y: 154, endPoint x: 768, endPoint y: 156, distance: 73.7
click at [768, 156] on input "addEventListener" at bounding box center [834, 152] width 139 height 16
paste input "document."
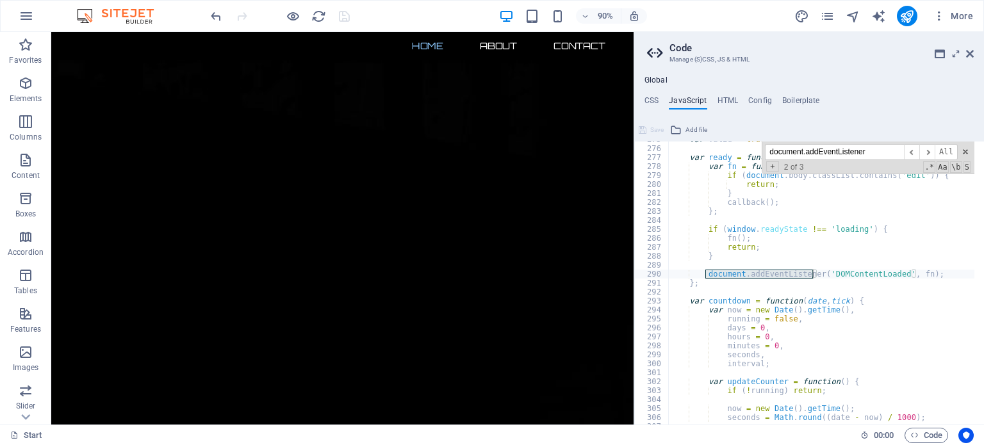
scroll to position [2464, 0]
type input "document.addEventListener"
click at [931, 153] on span "​" at bounding box center [927, 152] width 15 height 16
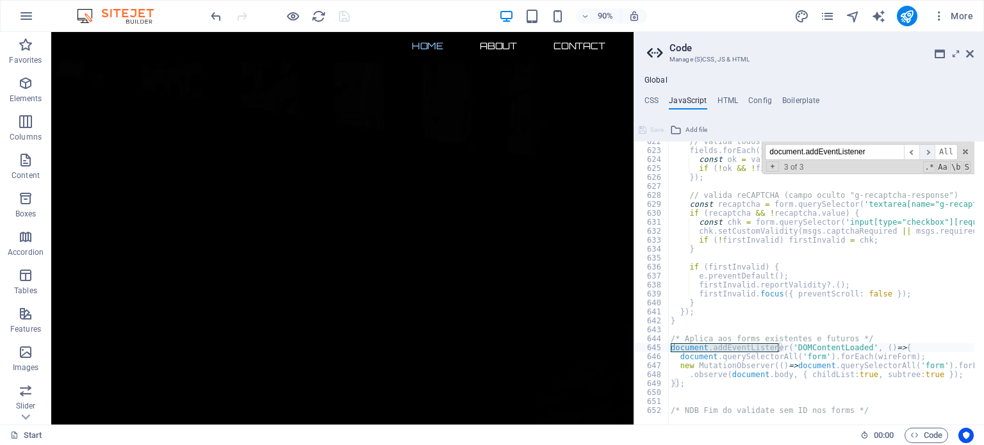
scroll to position [5575, 0]
click at [931, 153] on span "​" at bounding box center [927, 152] width 15 height 16
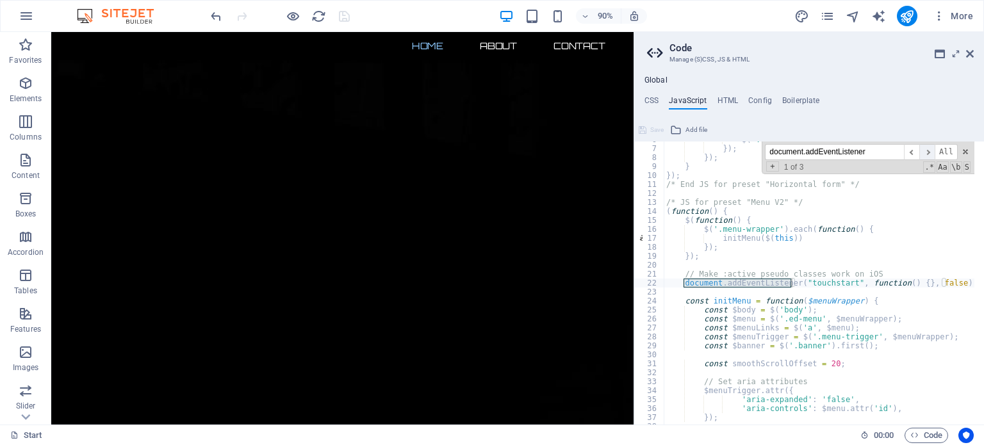
scroll to position [51, 0]
click at [931, 153] on span "​" at bounding box center [927, 152] width 15 height 16
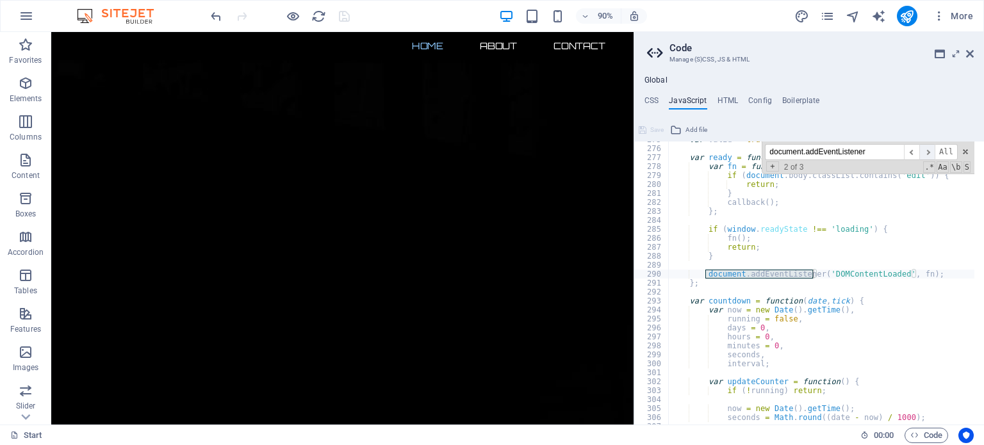
scroll to position [2464, 0]
click at [931, 153] on span "​" at bounding box center [927, 152] width 15 height 16
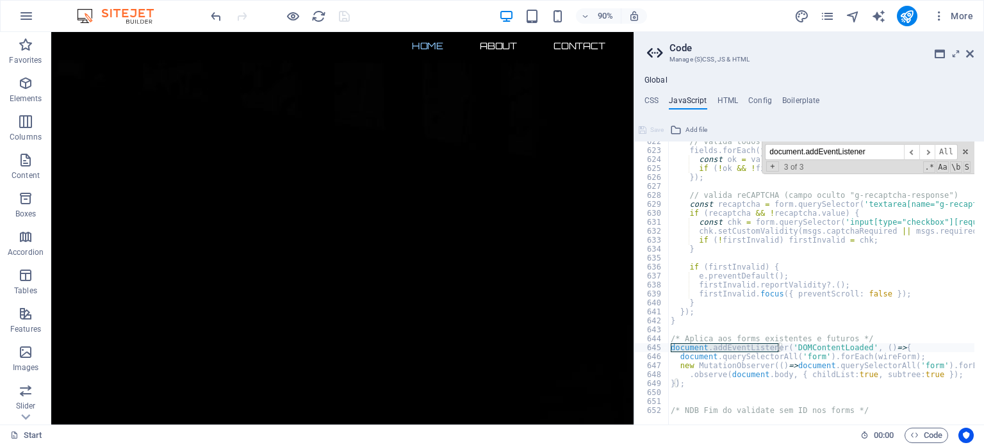
drag, startPoint x: 873, startPoint y: 152, endPoint x: 764, endPoint y: 148, distance: 109.0
click at [764, 148] on div "document.addEventListener ​ ​ All Replace All + 3 of 3 .* Aa \b S" at bounding box center [868, 158] width 213 height 33
type textarea "});"
drag, startPoint x: 684, startPoint y: 384, endPoint x: 671, endPoint y: 380, distance: 14.0
click at [671, 380] on div "// valida todos os campos "normais" fields . forEach ( f => { const ok = valida…" at bounding box center [971, 283] width 606 height 292
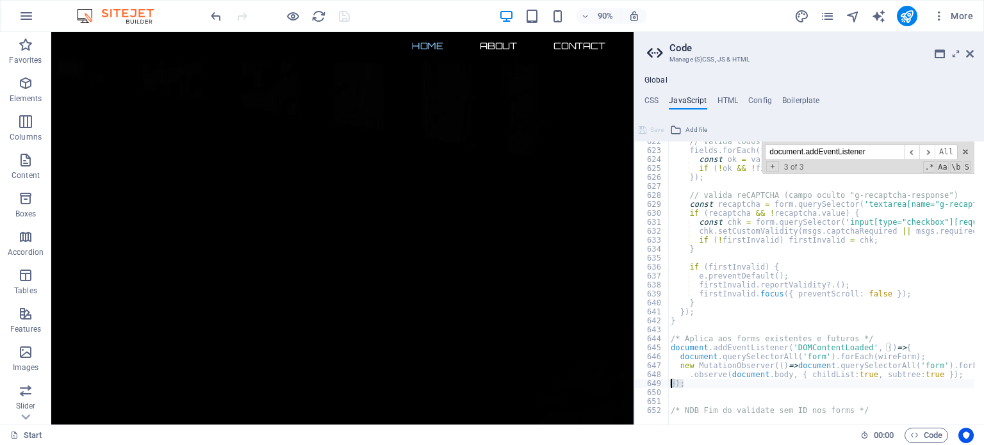
click at [725, 392] on div "// valida todos os campos "normais" fields . forEach ( f => { const ok = valida…" at bounding box center [971, 283] width 606 height 292
paste textarea ".observe(document.body, { childList:true, subtree:true });"
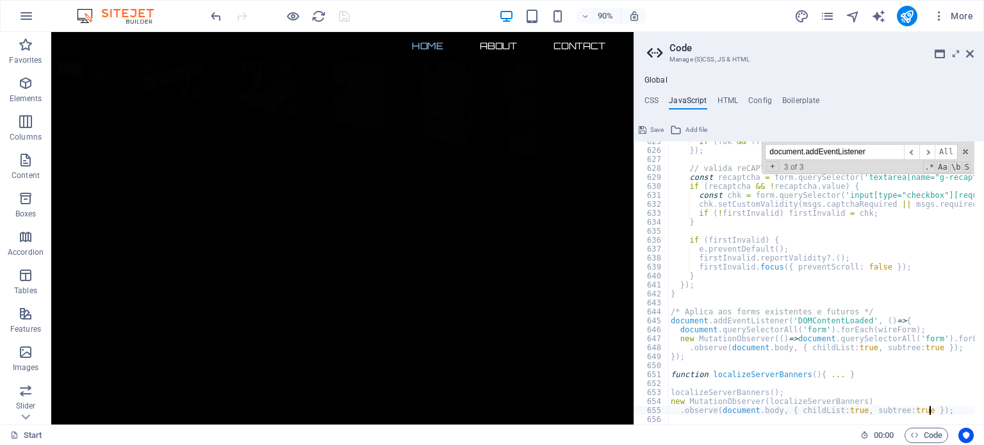
scroll to position [5602, 0]
type textarea "}"
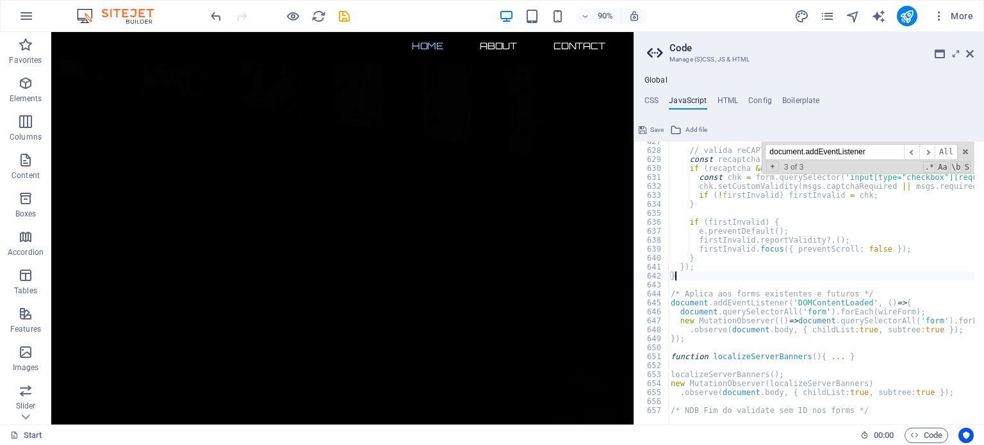
scroll to position [5620, 0]
click at [741, 281] on div "// valida reCAPTCHA (campo oculto "g-recaptcha-response") const recaptcha = for…" at bounding box center [971, 283] width 606 height 292
click at [668, 294] on div "627 628 629 630 631 632 633 634 635 636 637 638 639 640 641 642 643 644 645 646…" at bounding box center [651, 283] width 35 height 283
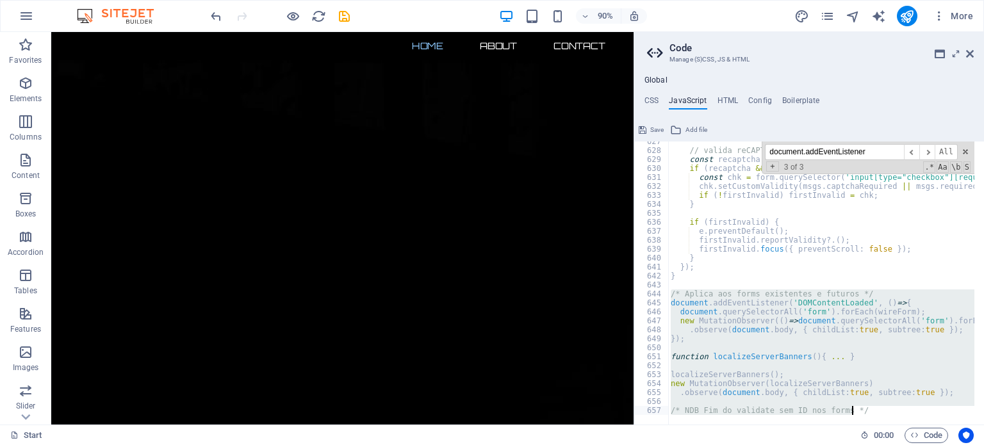
drag, startPoint x: 671, startPoint y: 293, endPoint x: 867, endPoint y: 413, distance: 229.8
click at [867, 413] on div "627 628 629 630 631 632 633 634 635 636 637 638 639 640 641 642 643 644 645 646…" at bounding box center [809, 283] width 350 height 283
click at [856, 409] on div "// valida reCAPTCHA (campo oculto "g-recaptcha-response") const recaptcha = for…" at bounding box center [821, 283] width 306 height 283
type textarea "/* NDB Fim do validate sem ID nos forms */"
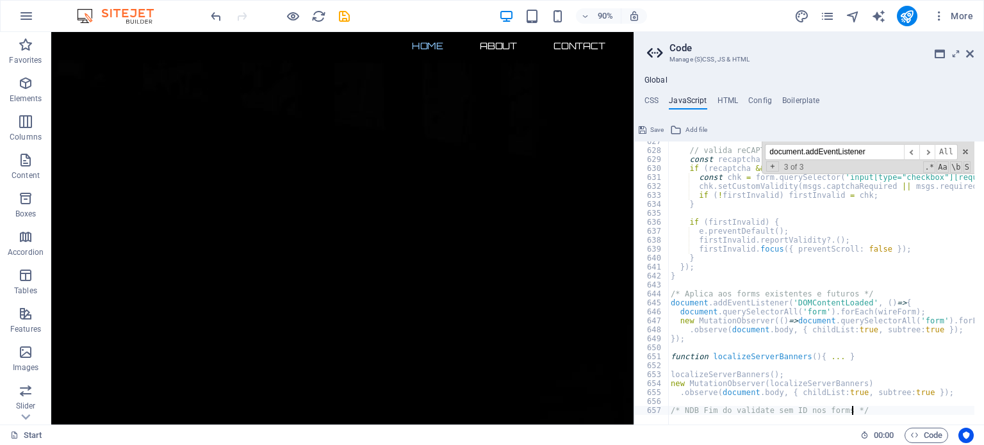
click at [888, 153] on input "document.addEventListener" at bounding box center [834, 152] width 139 height 16
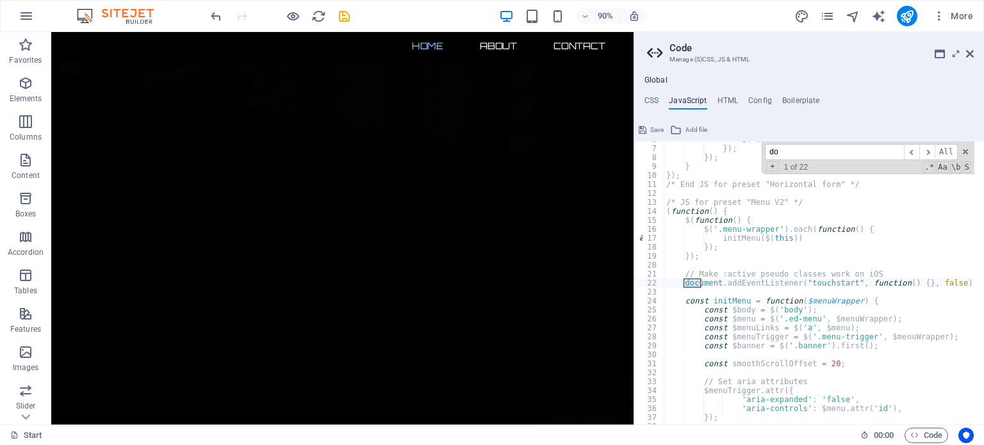
type input "d"
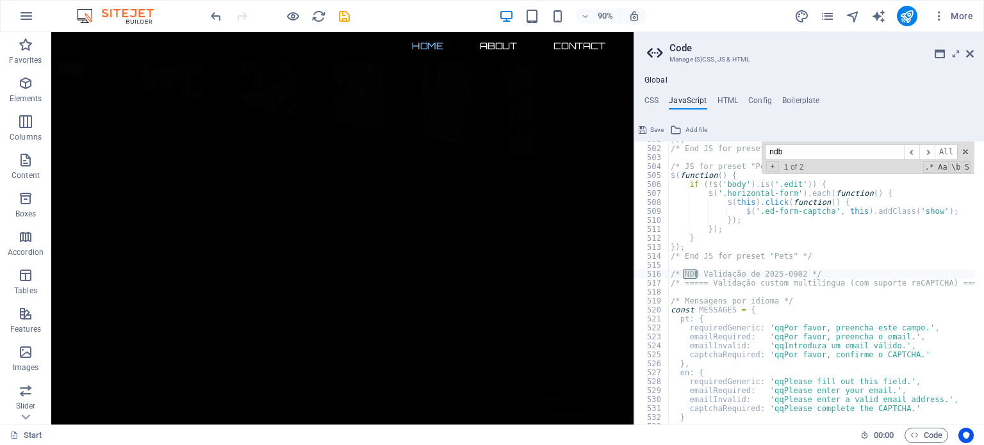
type input "ndb"
click at [795, 263] on div "}) ; /* End JS for preset "Language V2" */ /* JS for preset "Pets" */ $ ( funct…" at bounding box center [971, 281] width 606 height 292
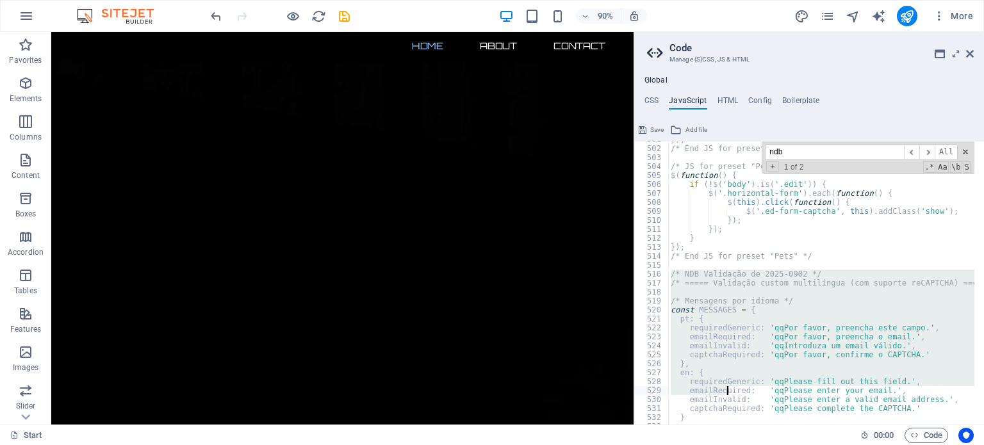
drag, startPoint x: 669, startPoint y: 274, endPoint x: 726, endPoint y: 389, distance: 128.7
click at [726, 389] on div "}) ; /* End JS for preset "Language V2" */ /* JS for preset "Pets" */ $ ( funct…" at bounding box center [971, 281] width 606 height 292
click at [789, 271] on div "}) ; /* End JS for preset "Language V2" */ /* JS for preset "Pets" */ $ ( funct…" at bounding box center [821, 283] width 306 height 283
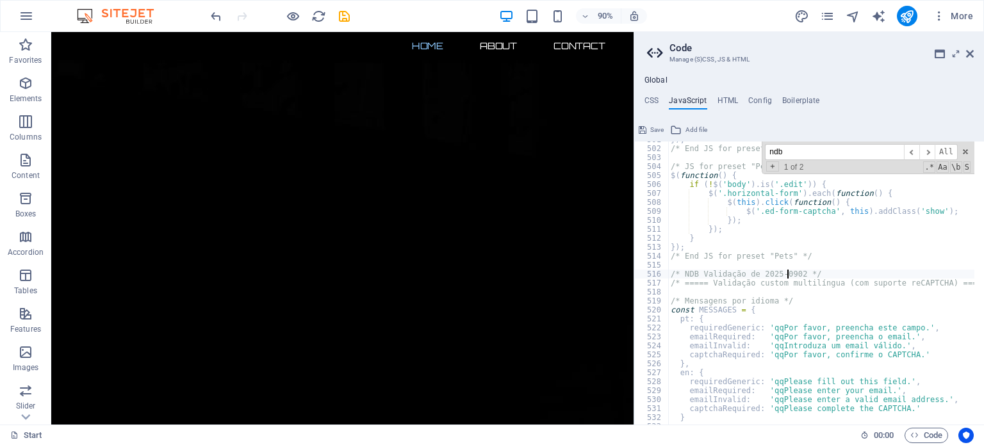
scroll to position [0, 10]
type textarea "/* NDB Validação de [DATE] */"
click at [654, 128] on span "Save" at bounding box center [656, 129] width 13 height 15
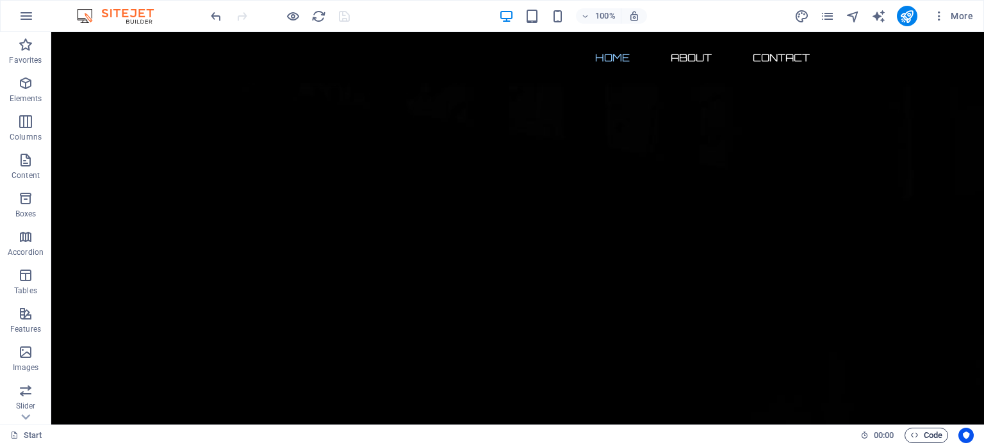
click at [931, 435] on span "Code" at bounding box center [927, 435] width 32 height 15
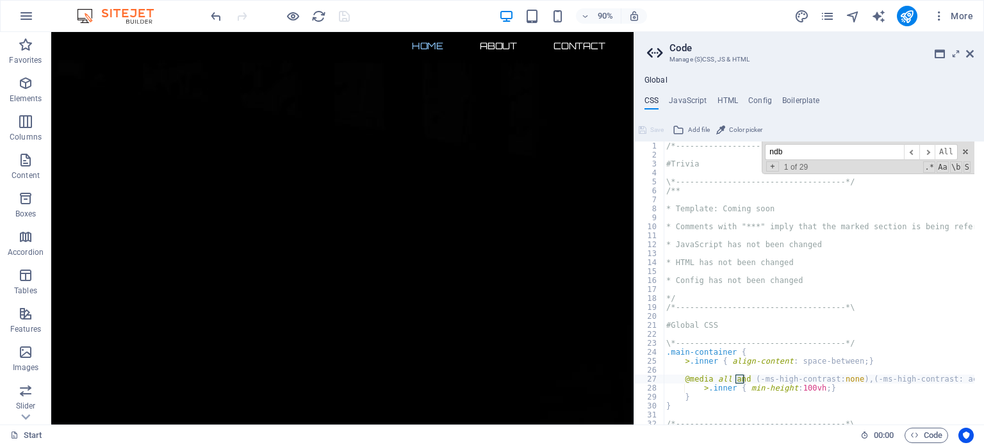
scroll to position [419, 0]
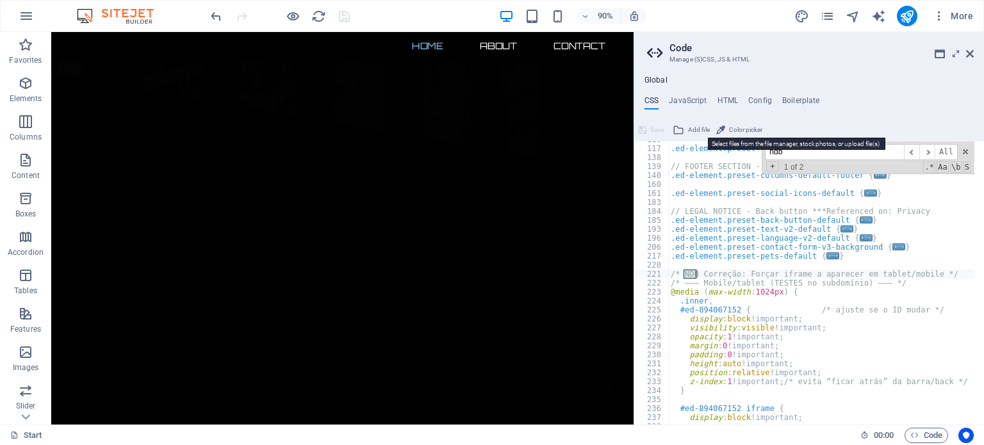
type input "ndb"
click at [695, 135] on span "Add file" at bounding box center [699, 129] width 22 height 15
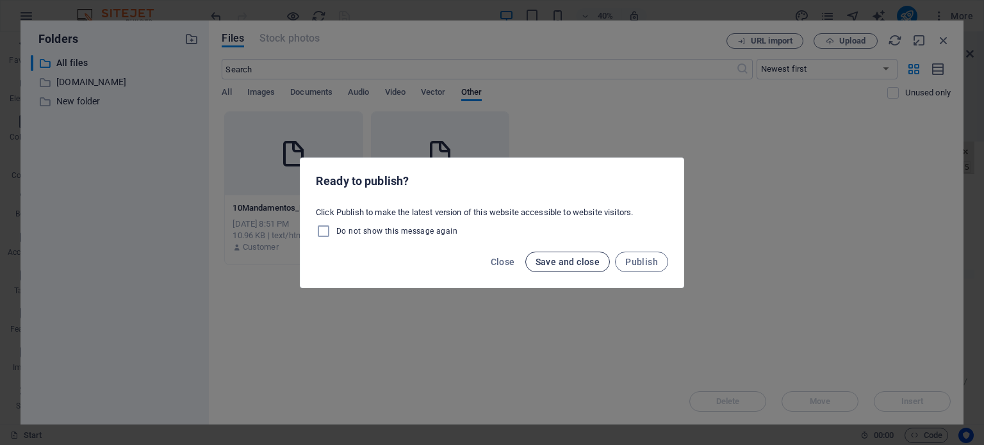
click at [572, 261] on span "Save and close" at bounding box center [568, 262] width 65 height 10
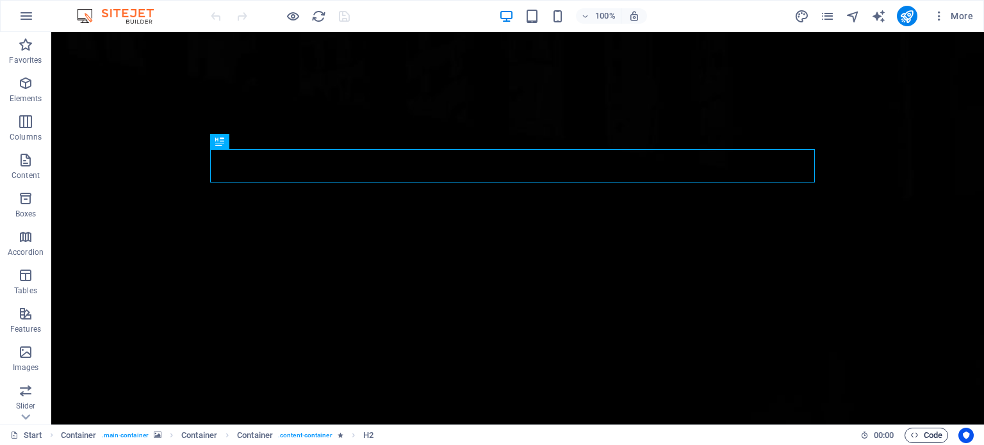
click at [925, 436] on span "Code" at bounding box center [927, 435] width 32 height 15
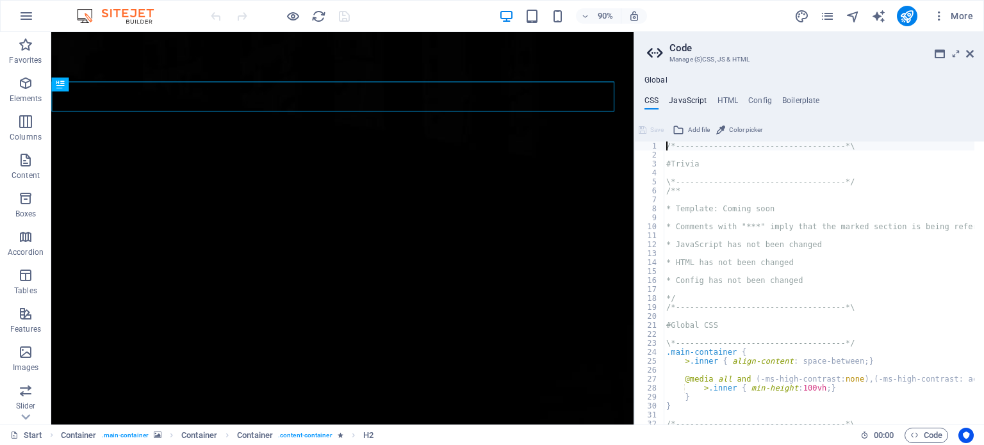
click at [687, 99] on h4 "JavaScript" at bounding box center [688, 103] width 38 height 14
type textarea "/* JS for preset "Horizontal form" */"
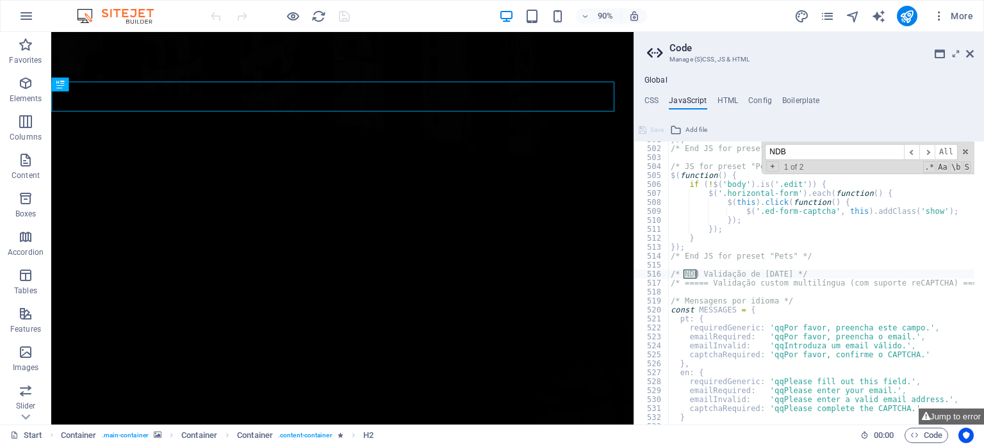
scroll to position [4492, 0]
type input "NDB"
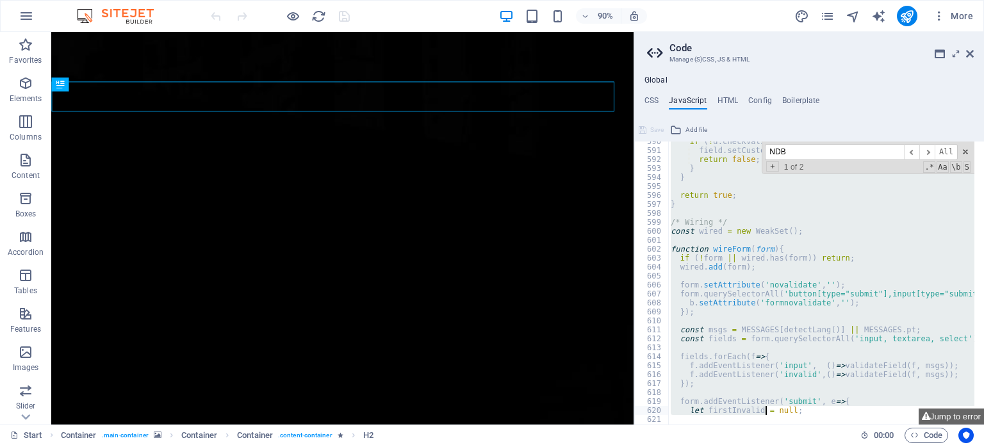
scroll to position [5620, 0]
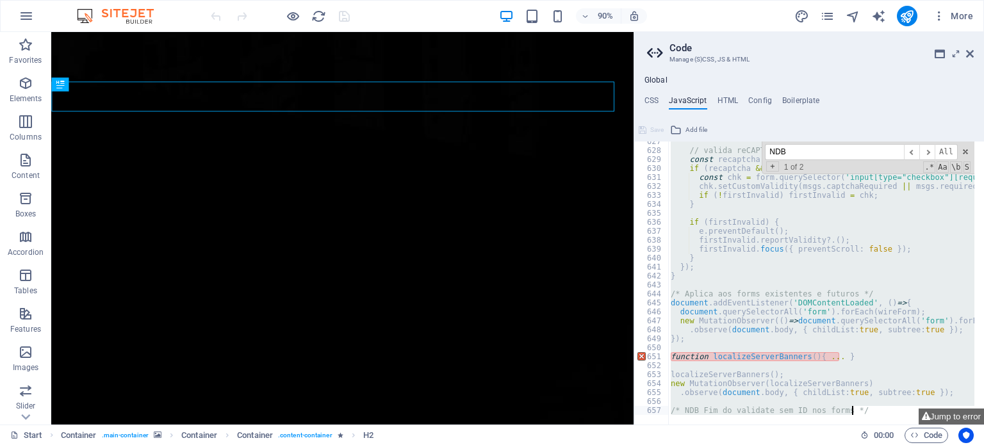
drag, startPoint x: 669, startPoint y: 272, endPoint x: 766, endPoint y: 475, distance: 225.8
click at [766, 445] on html "Nuno Borges KW Alfa Madeira Start (en) Favorites Elements Columns Content Boxes…" at bounding box center [492, 222] width 984 height 445
type textarea "localizeServerBanners();"
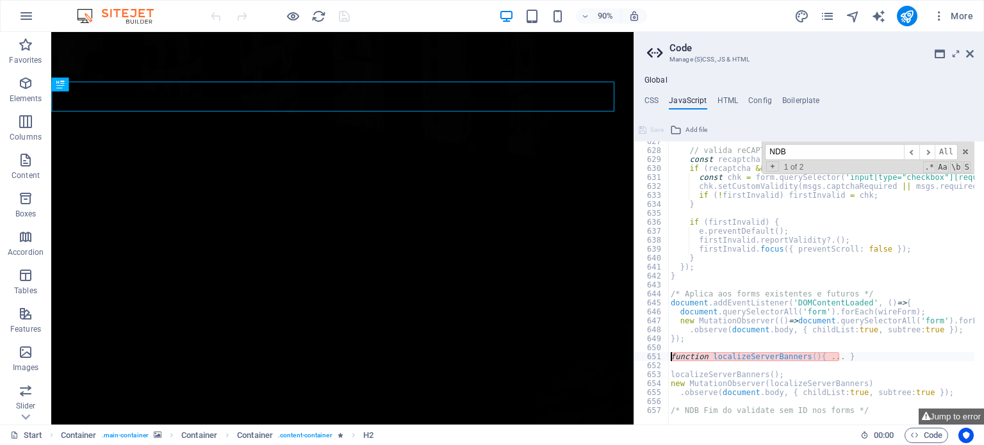
click at [670, 355] on div "// valida reCAPTCHA (campo oculto "g-recaptcha-response") const recaptcha = for…" at bounding box center [971, 283] width 606 height 292
click at [912, 153] on span "​" at bounding box center [911, 152] width 15 height 16
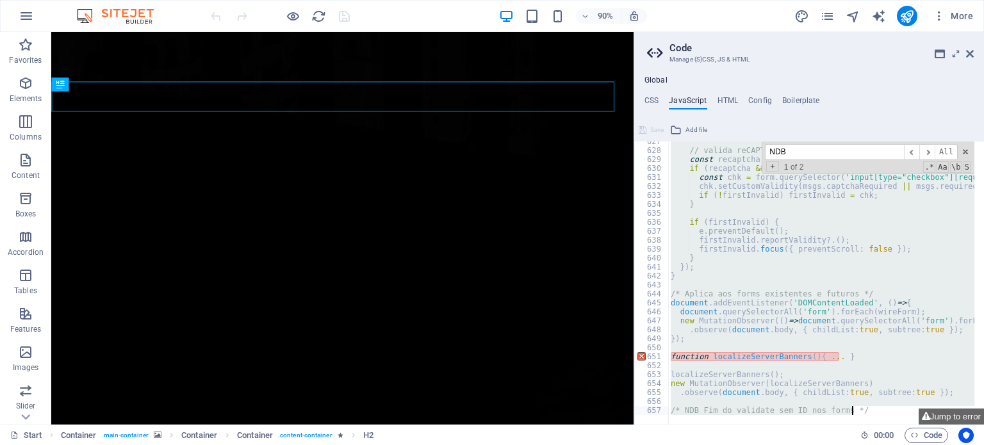
drag, startPoint x: 672, startPoint y: 282, endPoint x: 871, endPoint y: 425, distance: 245.7
click at [871, 425] on div "/* NDB Validação de 2025-09-02 */ 627 628 629 630 631 632 633 634 635 636 637 6…" at bounding box center [809, 283] width 350 height 283
click at [797, 149] on input "NDB" at bounding box center [834, 152] width 139 height 16
click at [915, 156] on span "​" at bounding box center [911, 152] width 15 height 16
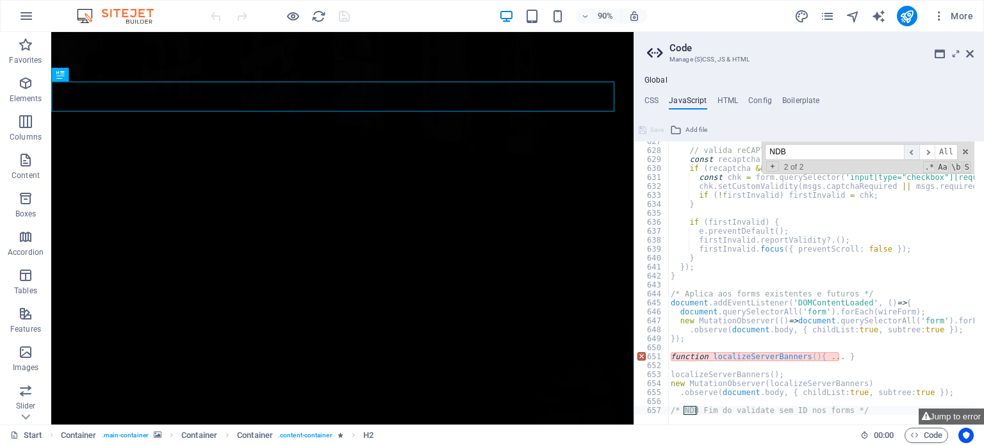
click at [915, 156] on span "​" at bounding box center [911, 152] width 15 height 16
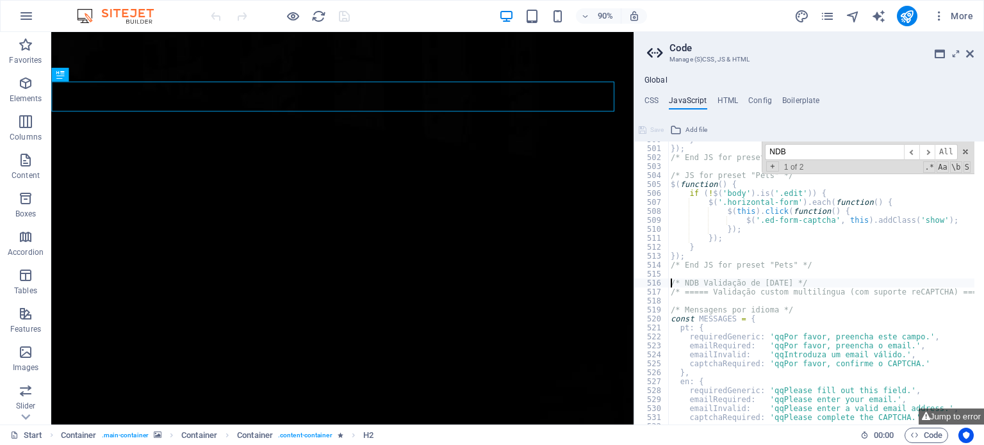
click at [669, 283] on div "} }) ; /* End JS for preset "Language V2" */ /* JS for preset "Pets" */ $ ( fun…" at bounding box center [971, 281] width 606 height 292
click at [670, 294] on div "} }) ; /* End JS for preset "Language V2" */ /* JS for preset "Pets" */ $ ( fun…" at bounding box center [971, 281] width 606 height 292
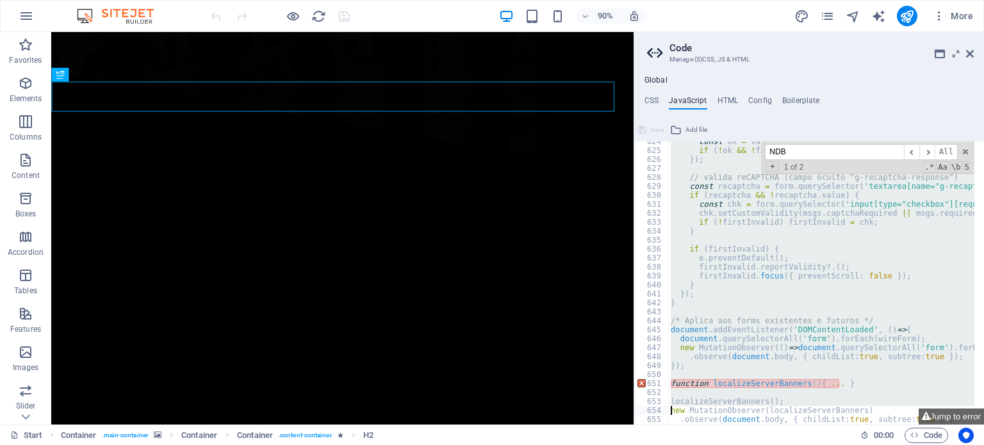
scroll to position [5620, 0]
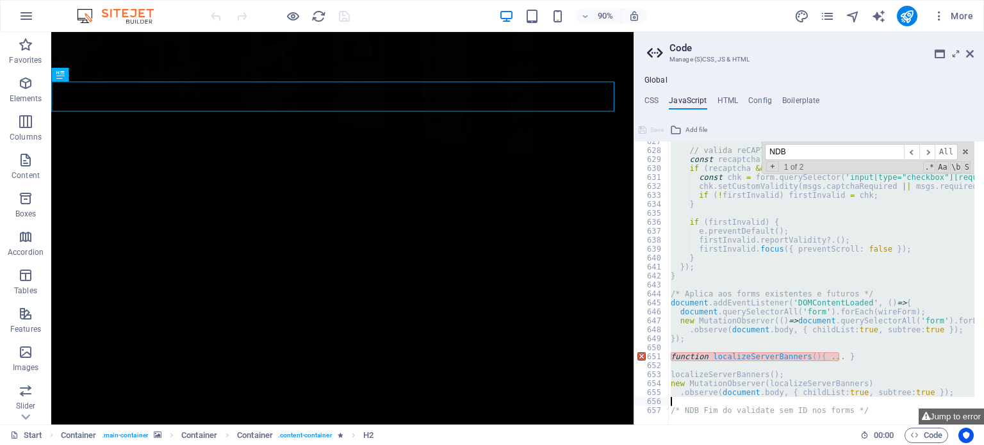
paste textarea "true, subtree: true });"
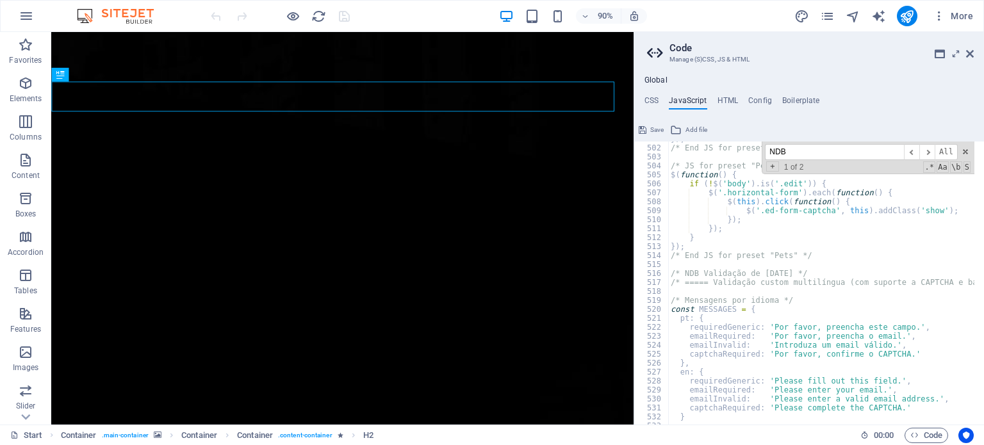
scroll to position [4416, 0]
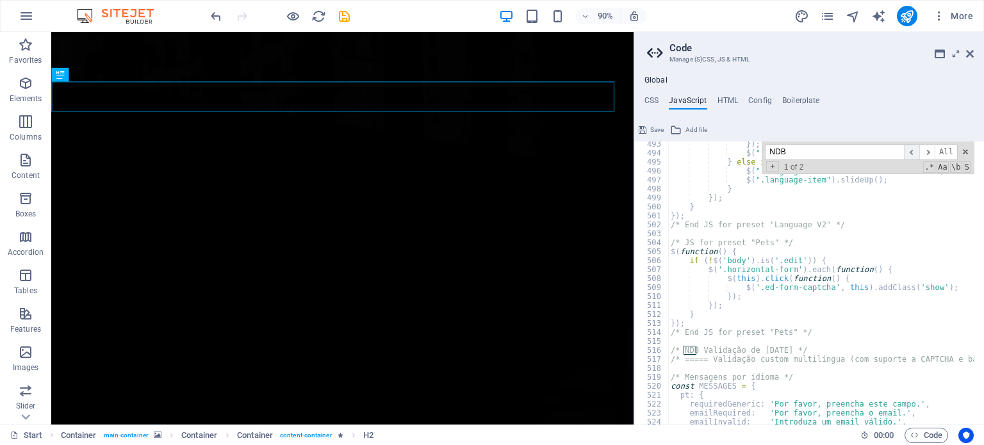
click at [913, 153] on span "​" at bounding box center [911, 152] width 15 height 16
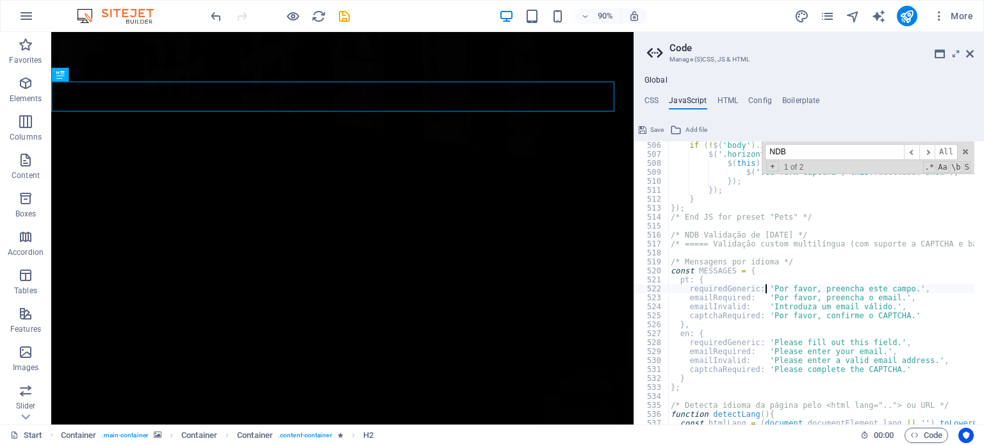
click at [767, 289] on div "if ( ! $ ( 'body' ) . is ( '.edit' )) { $ ( '.horizontal-form' ) . each ( funct…" at bounding box center [971, 287] width 606 height 292
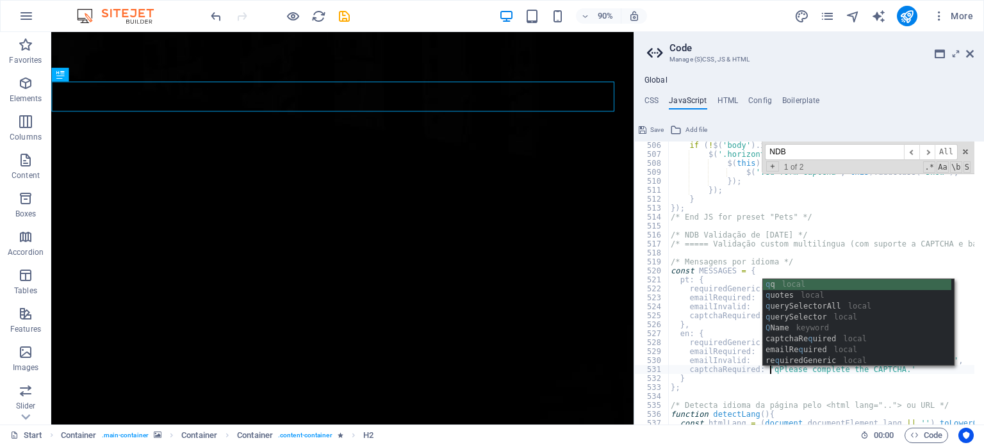
scroll to position [0, 8]
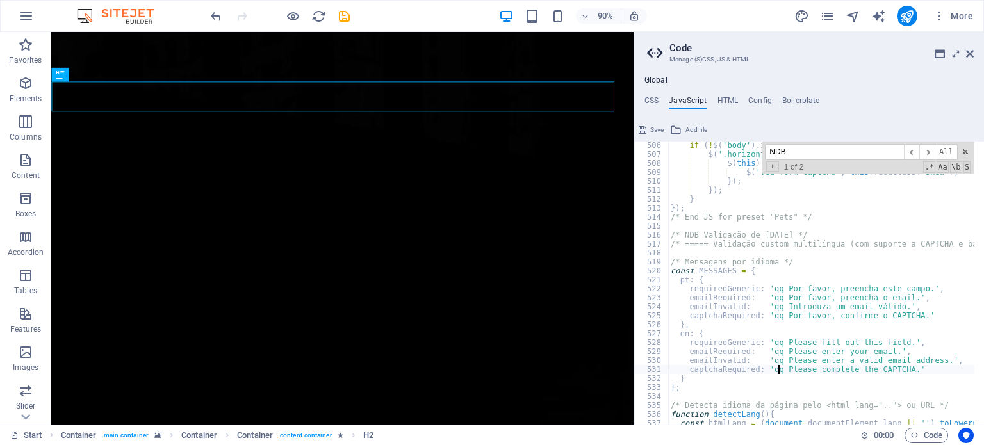
type textarea "captchaRequired: 'qq Please complete the CAPTCHA.'"
click at [654, 130] on span "Save" at bounding box center [656, 129] width 13 height 15
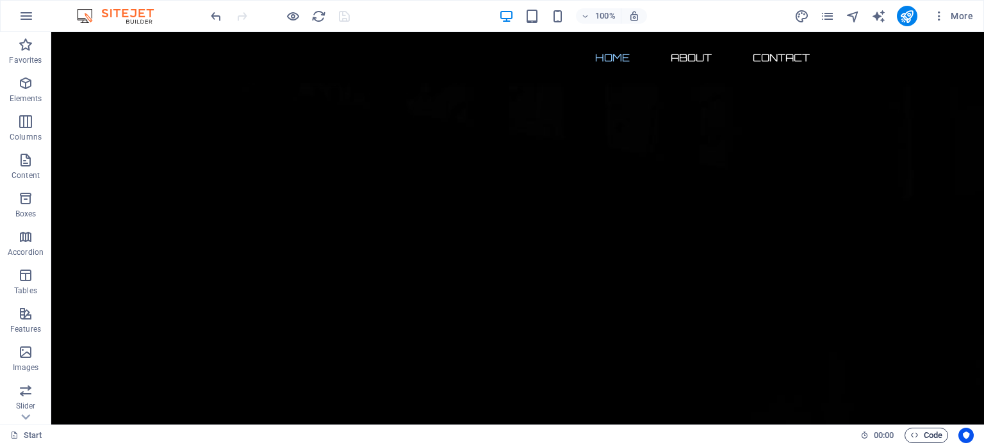
click at [928, 435] on span "Code" at bounding box center [927, 435] width 32 height 15
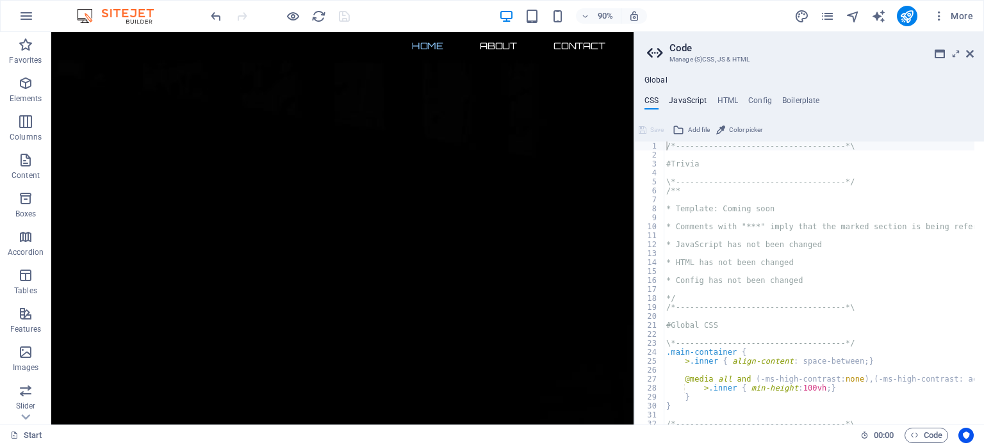
click at [686, 98] on h4 "JavaScript" at bounding box center [688, 103] width 38 height 14
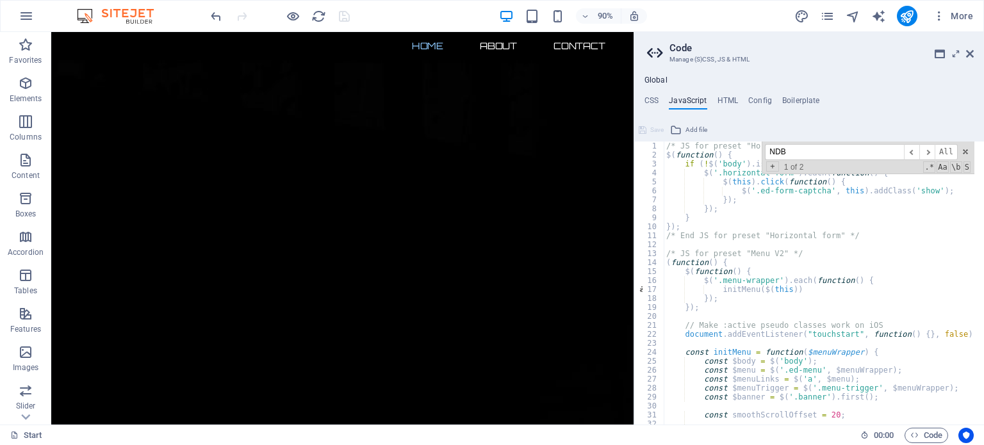
scroll to position [0, 0]
click at [910, 15] on icon "publish" at bounding box center [907, 16] width 15 height 15
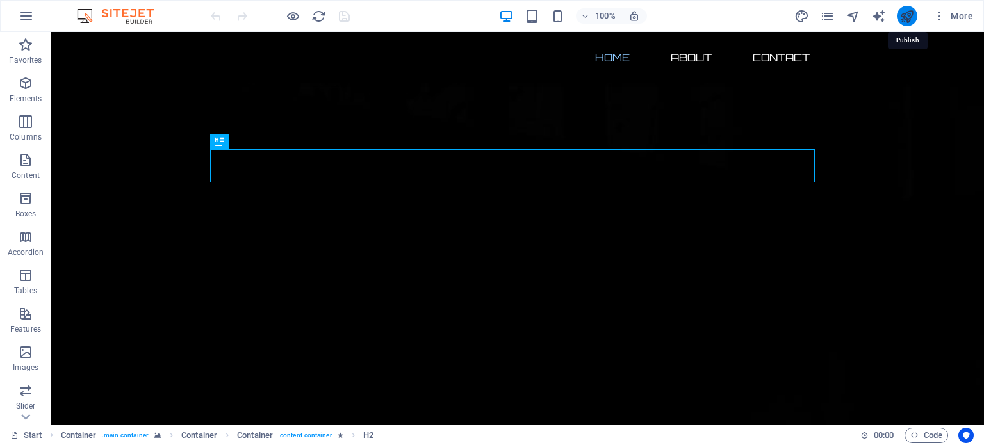
click at [911, 19] on icon "publish" at bounding box center [907, 16] width 15 height 15
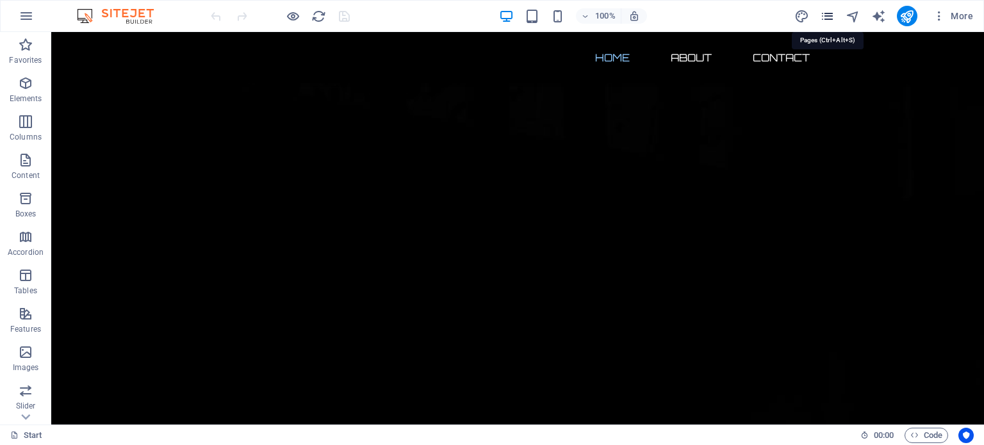
click at [830, 17] on icon "pages" at bounding box center [827, 16] width 15 height 15
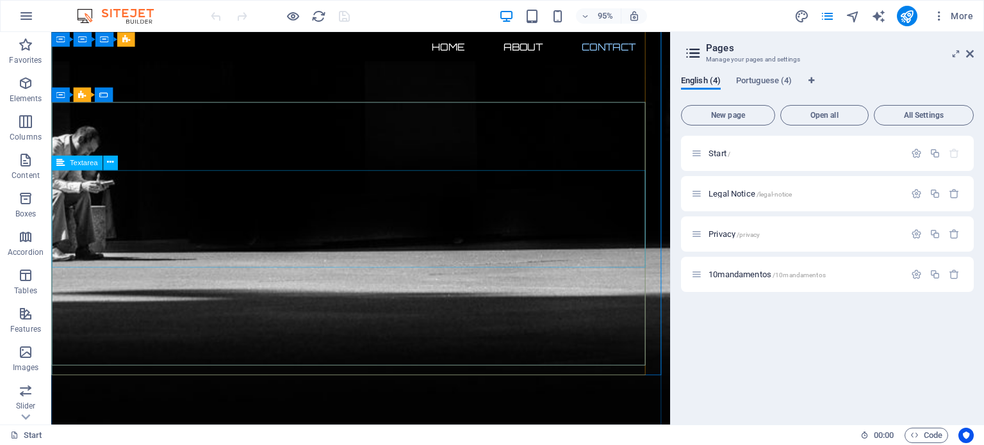
scroll to position [814, 0]
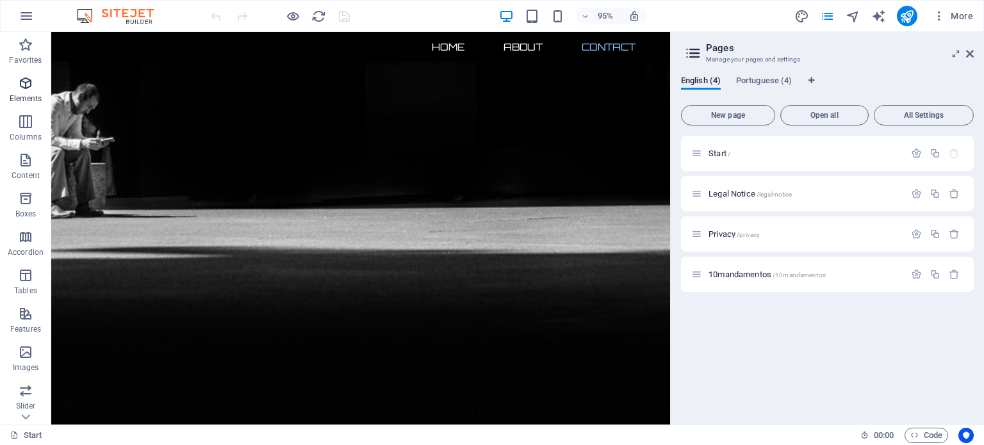
click at [22, 85] on icon "button" at bounding box center [25, 83] width 15 height 15
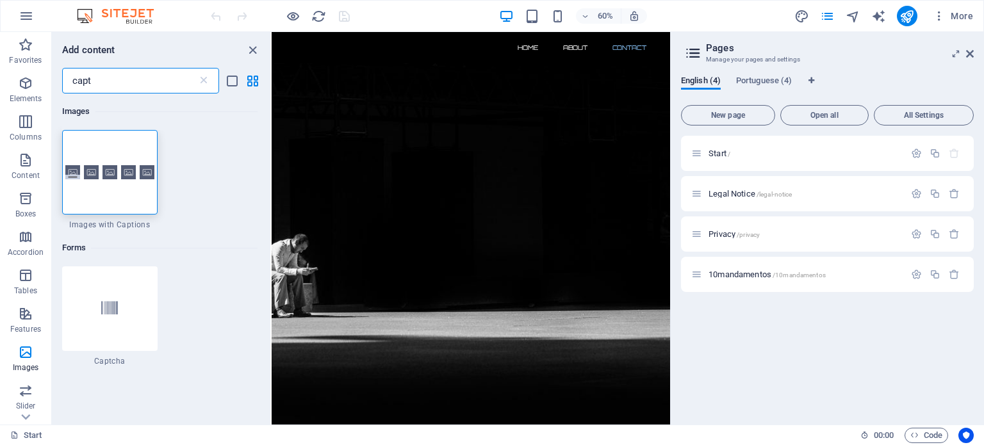
scroll to position [0, 0]
type input "capt"
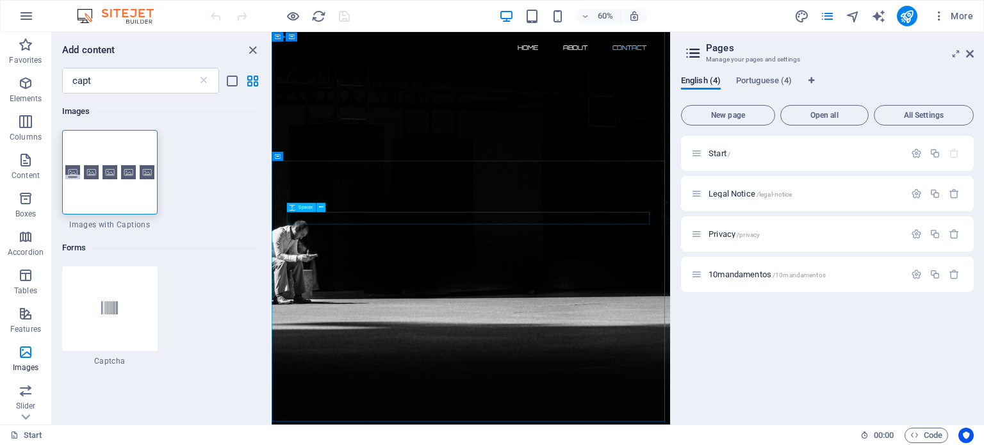
scroll to position [554, 0]
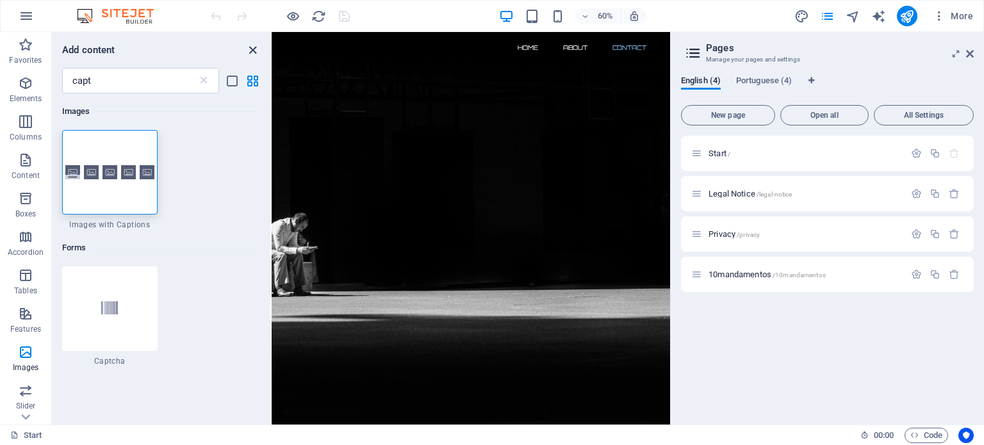
drag, startPoint x: 210, startPoint y: 15, endPoint x: 251, endPoint y: 45, distance: 50.9
click at [251, 45] on icon "close panel" at bounding box center [252, 50] width 15 height 15
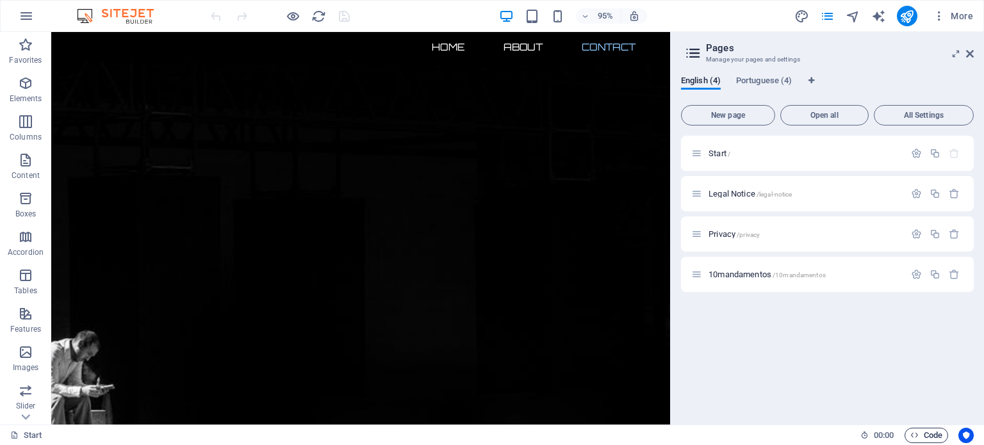
click at [923, 435] on span "Code" at bounding box center [927, 435] width 32 height 15
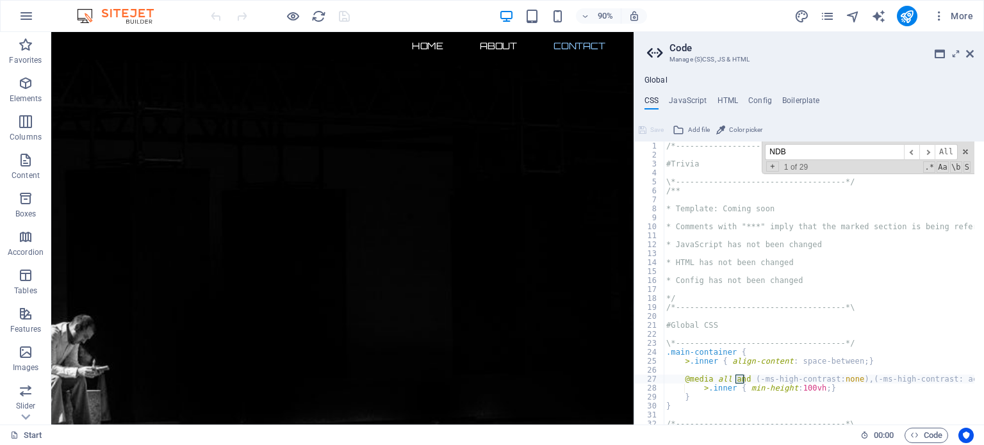
scroll to position [419, 0]
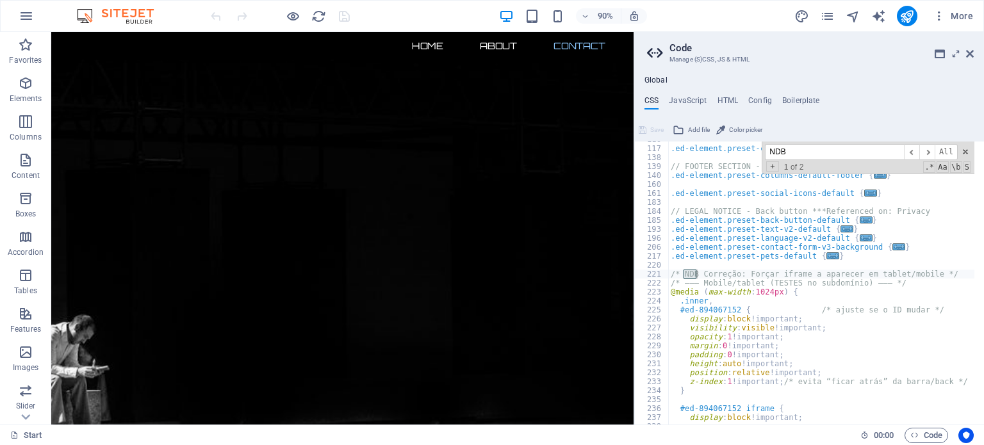
type input "NDB"
type textarea "/* ——— Mobile/tablet (TESTES no subdomínio) ——— */"
click at [670, 285] on div ".ed-element.preset-contact-form-default { ... } // FOOTER SECTION - Columns wit…" at bounding box center [860, 281] width 385 height 292
click at [686, 99] on h4 "JavaScript" at bounding box center [688, 103] width 38 height 14
type textarea "/* JS for preset "Horizontal form" */"
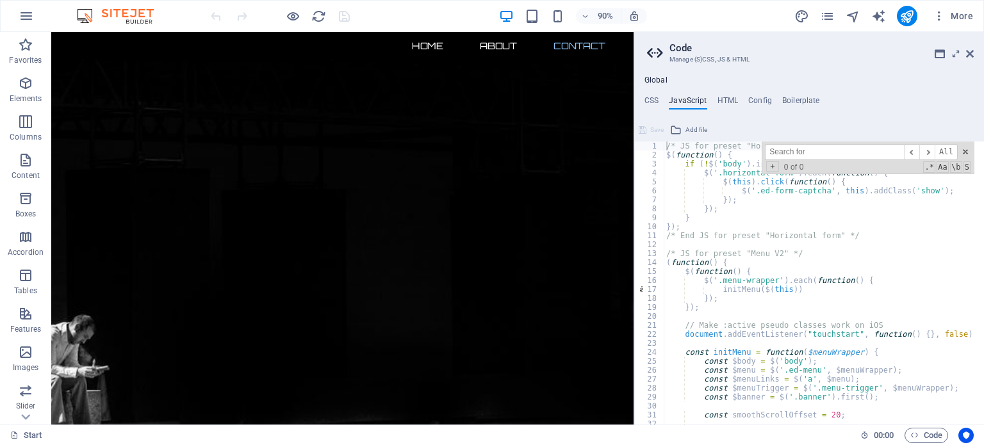
click at [821, 151] on input at bounding box center [834, 152] width 139 height 16
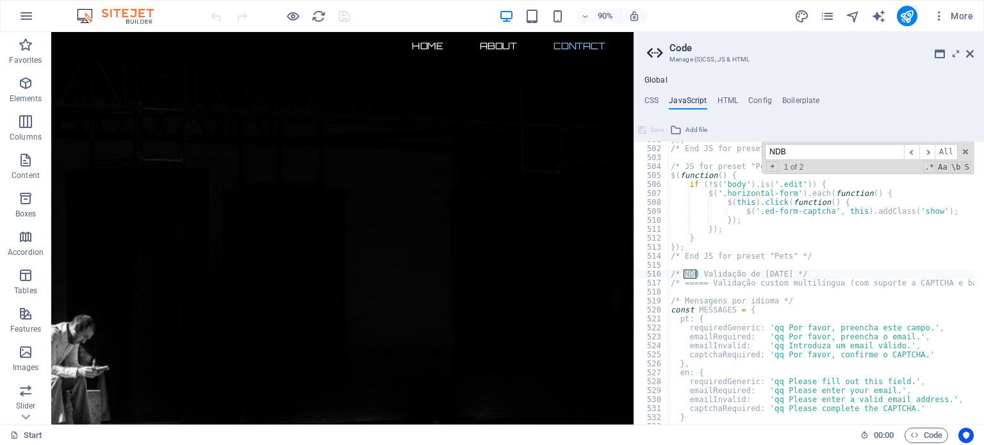
type input "NDB"
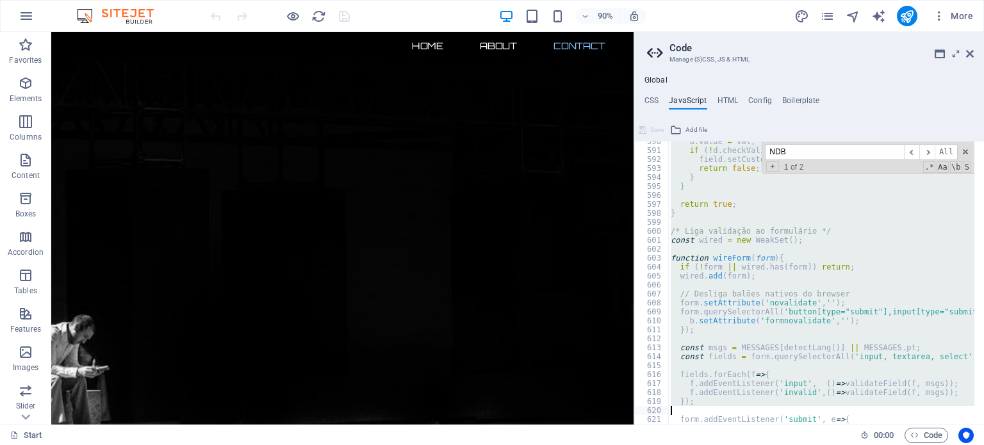
scroll to position [5800, 0]
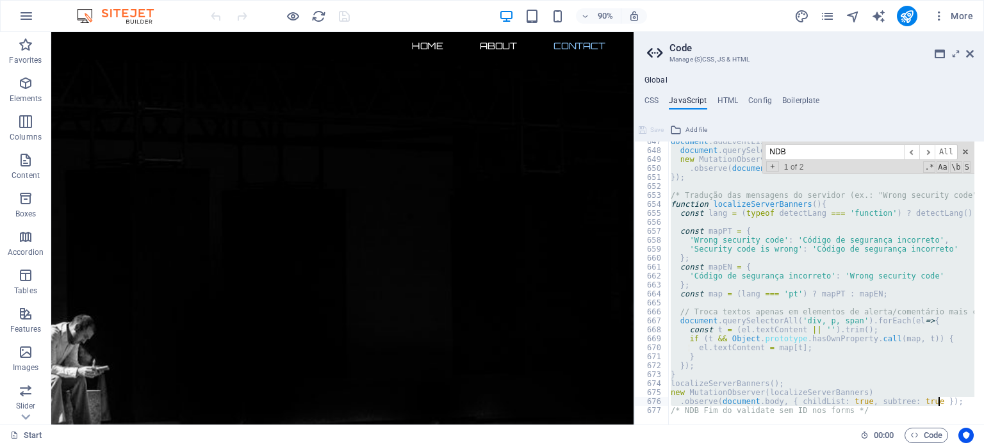
drag, startPoint x: 669, startPoint y: 284, endPoint x: 952, endPoint y: 400, distance: 305.7
click at [952, 400] on div "document . addEventListener ( 'DOMContentLoaded' , ( ) => { document . querySel…" at bounding box center [971, 283] width 606 height 292
paste textarea
type textarea ".observe(document.body, { childList: true, subtree: true });"
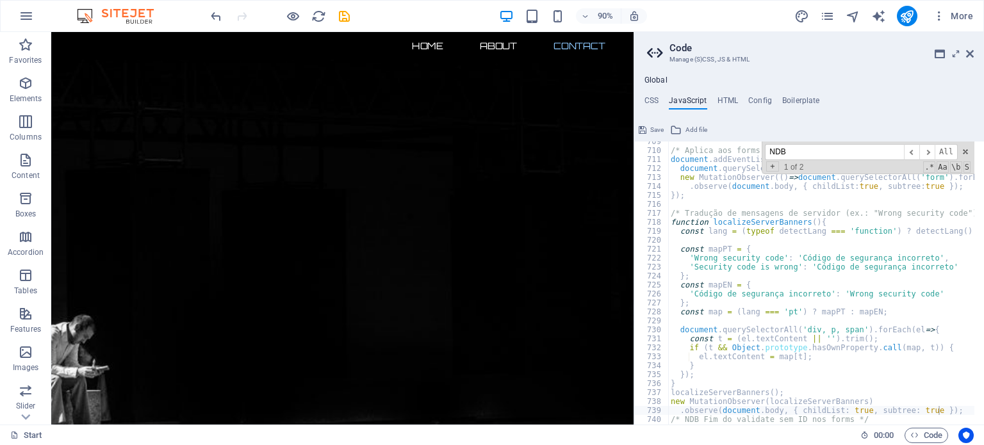
click at [652, 130] on span "Save" at bounding box center [656, 129] width 13 height 15
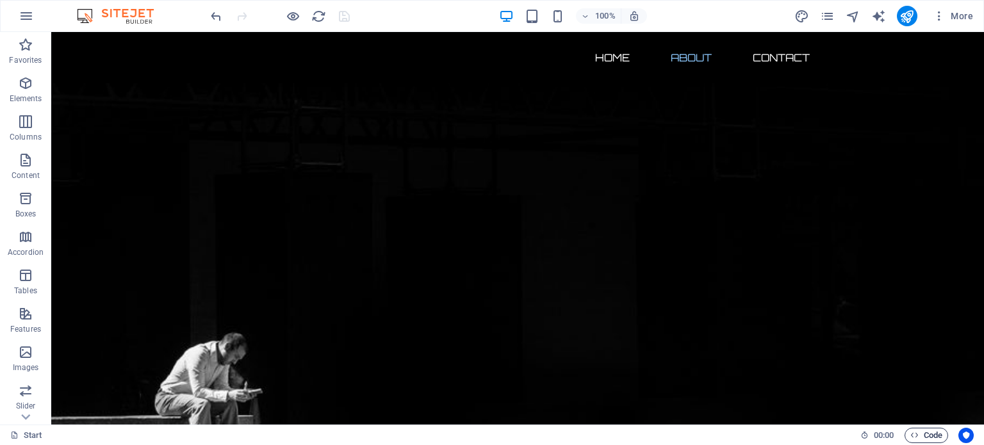
click at [932, 433] on span "Code" at bounding box center [927, 435] width 32 height 15
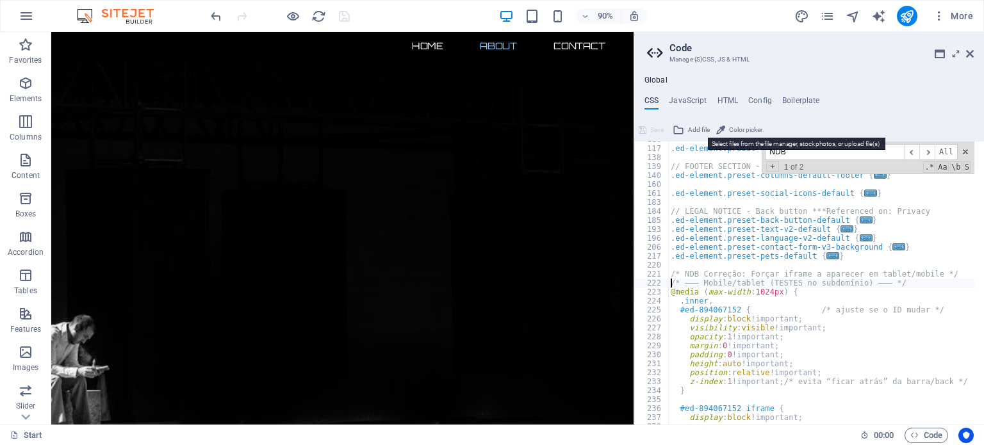
click at [693, 129] on span "Add file" at bounding box center [699, 129] width 22 height 15
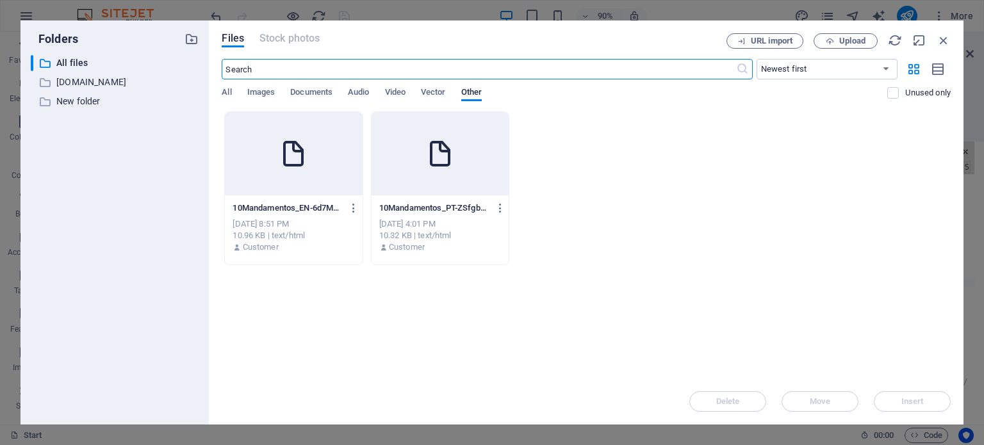
scroll to position [206, 0]
click at [945, 44] on icon "button" at bounding box center [944, 40] width 14 height 14
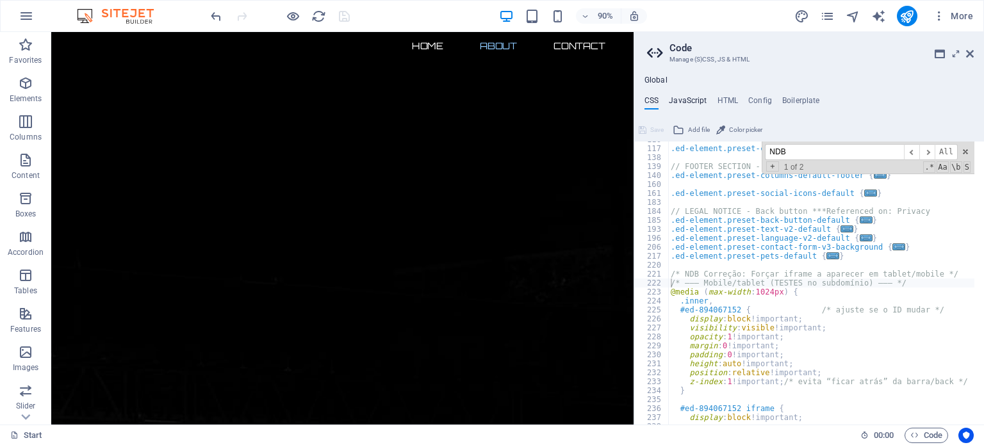
click at [688, 101] on h4 "JavaScript" at bounding box center [688, 103] width 38 height 14
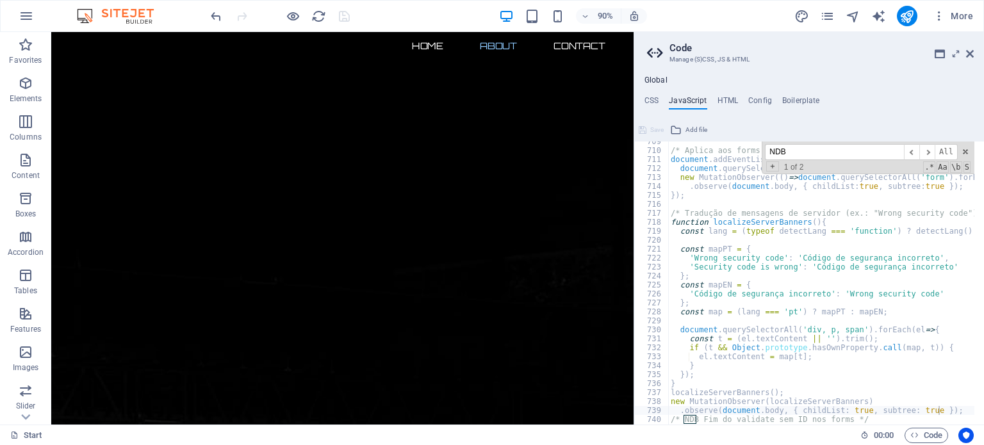
click at [796, 149] on input "NDB" at bounding box center [834, 152] width 139 height 16
click at [973, 53] on icon at bounding box center [970, 54] width 8 height 10
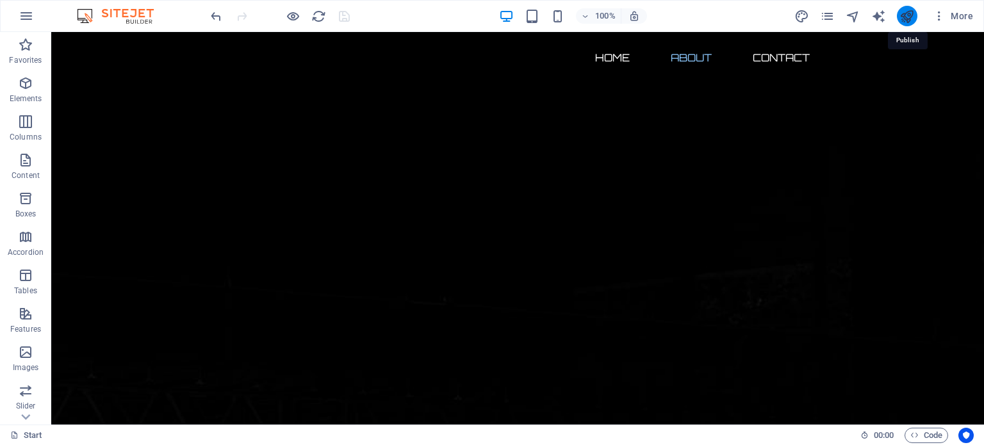
click at [907, 19] on icon "publish" at bounding box center [907, 16] width 15 height 15
